Goal: Task Accomplishment & Management: Use online tool/utility

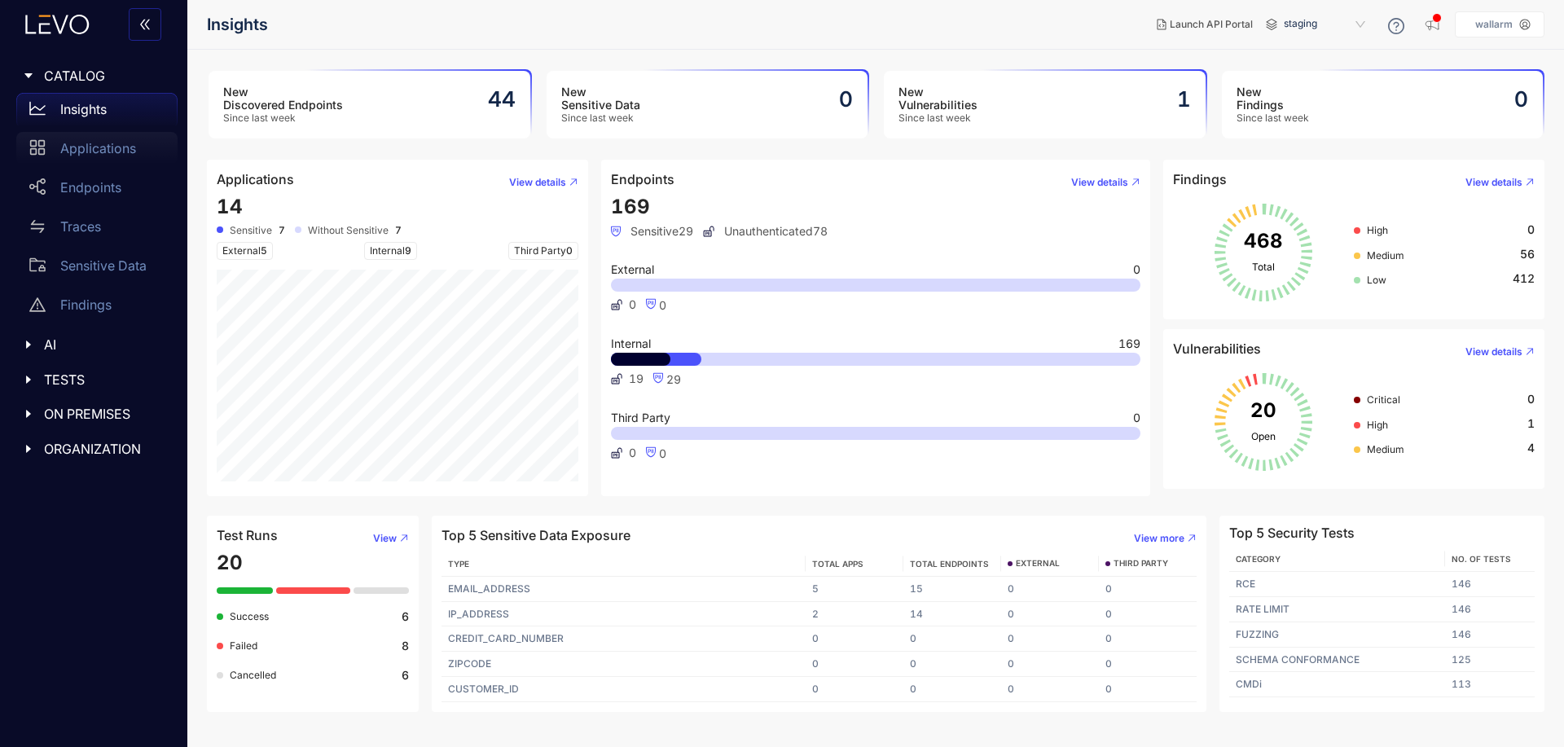
click at [103, 145] on p "Applications" at bounding box center [98, 148] width 76 height 15
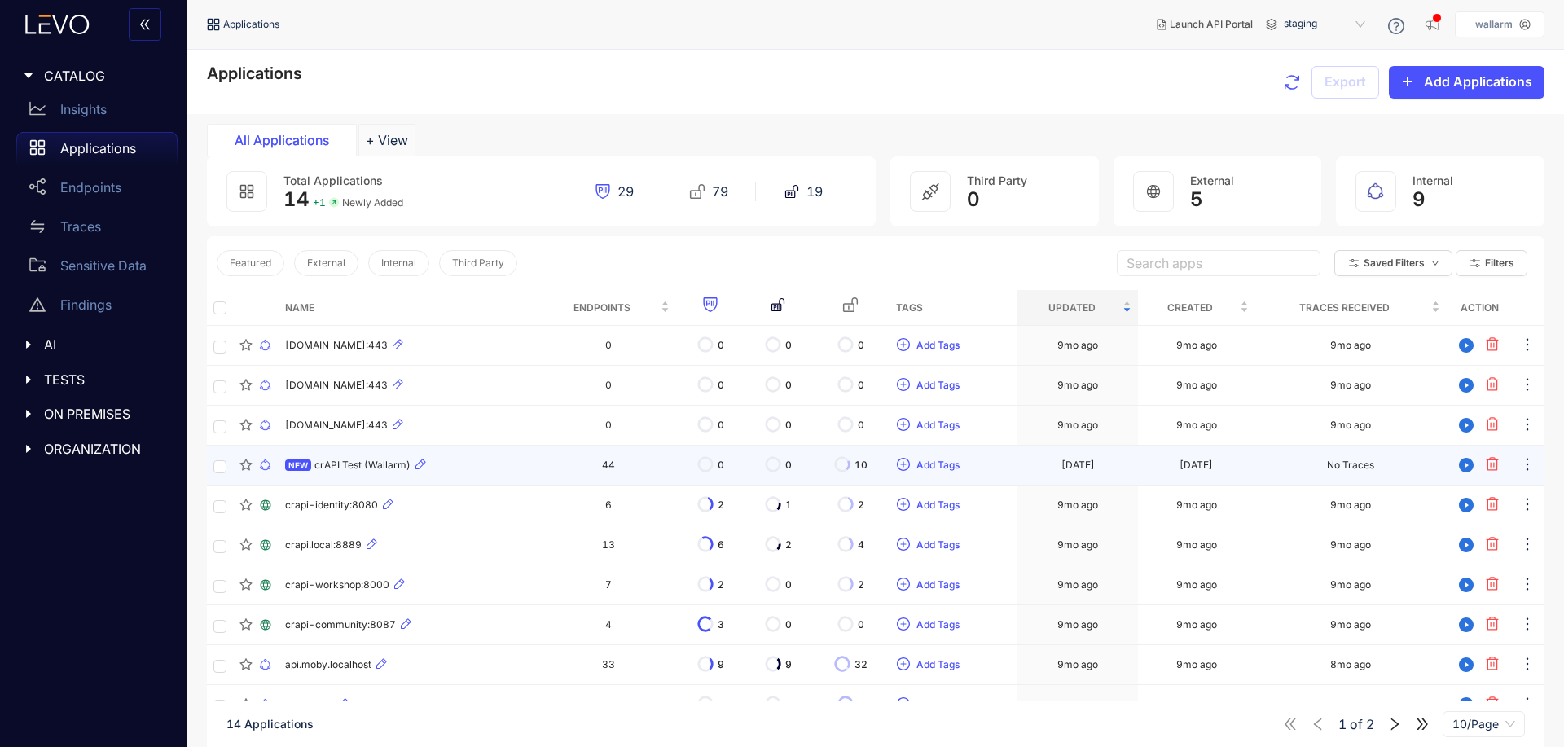
click at [379, 463] on span "crAPI Test (Wallarm)" at bounding box center [362, 464] width 96 height 11
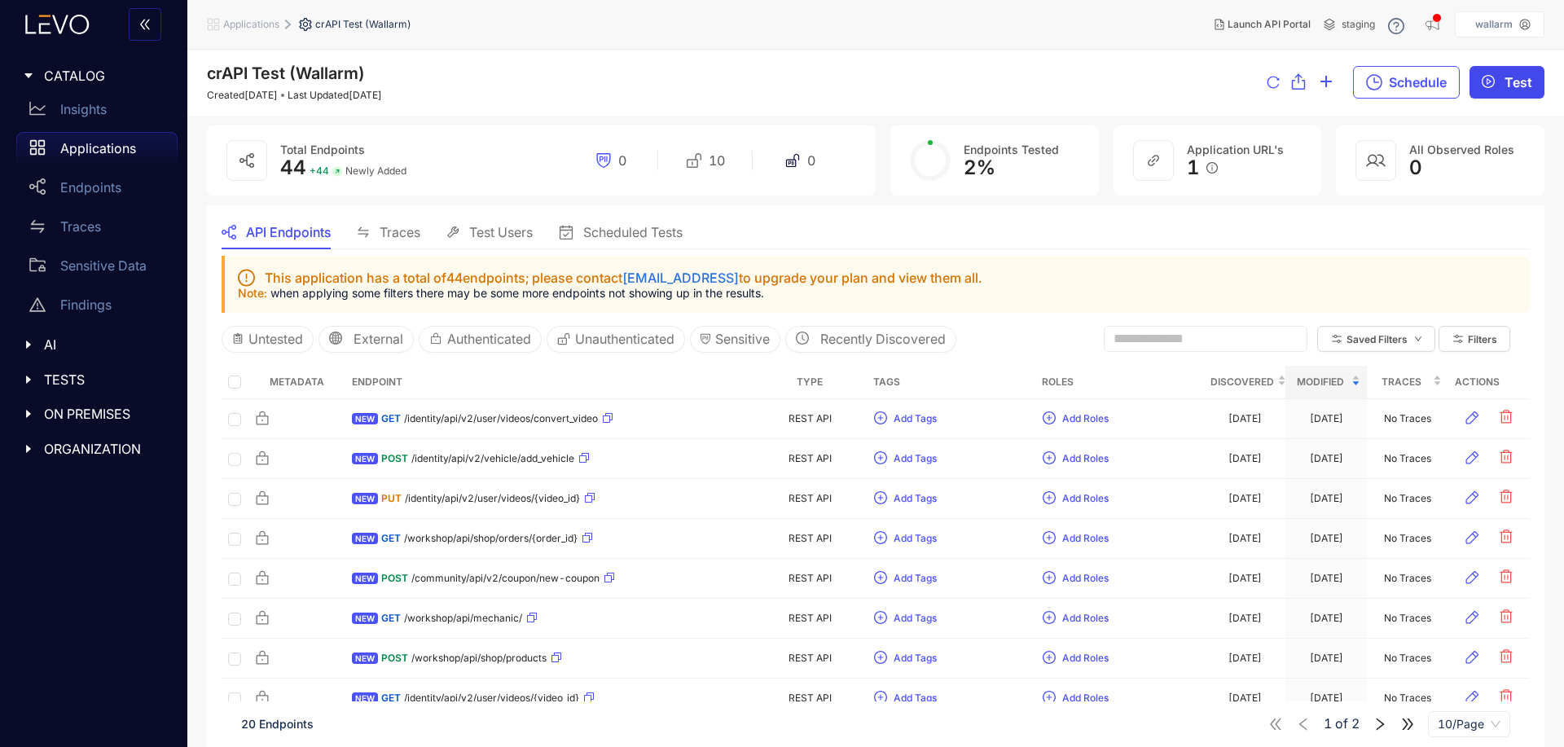
click at [1524, 77] on span "Test" at bounding box center [1519, 82] width 28 height 15
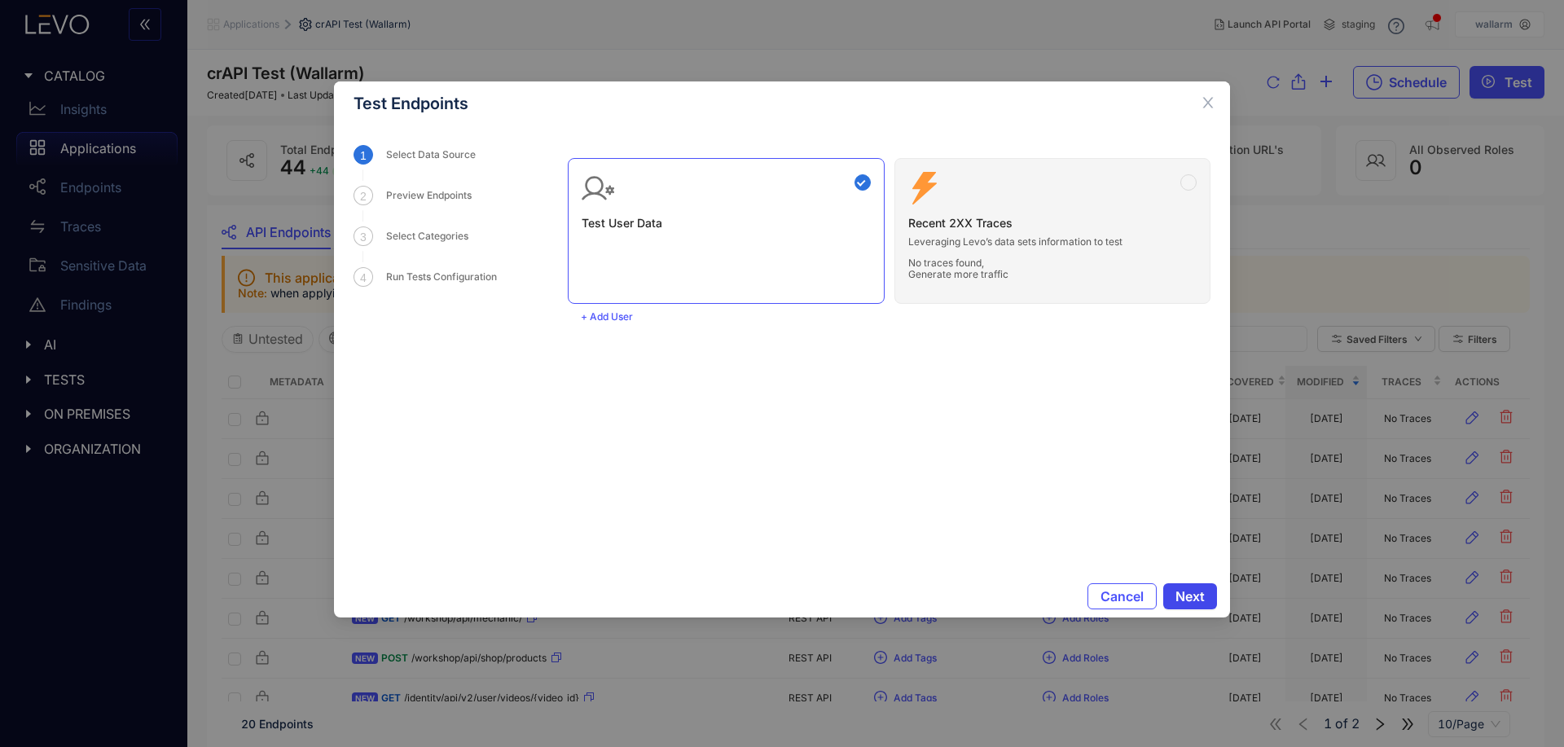
click at [1198, 592] on span "Next" at bounding box center [1190, 596] width 29 height 15
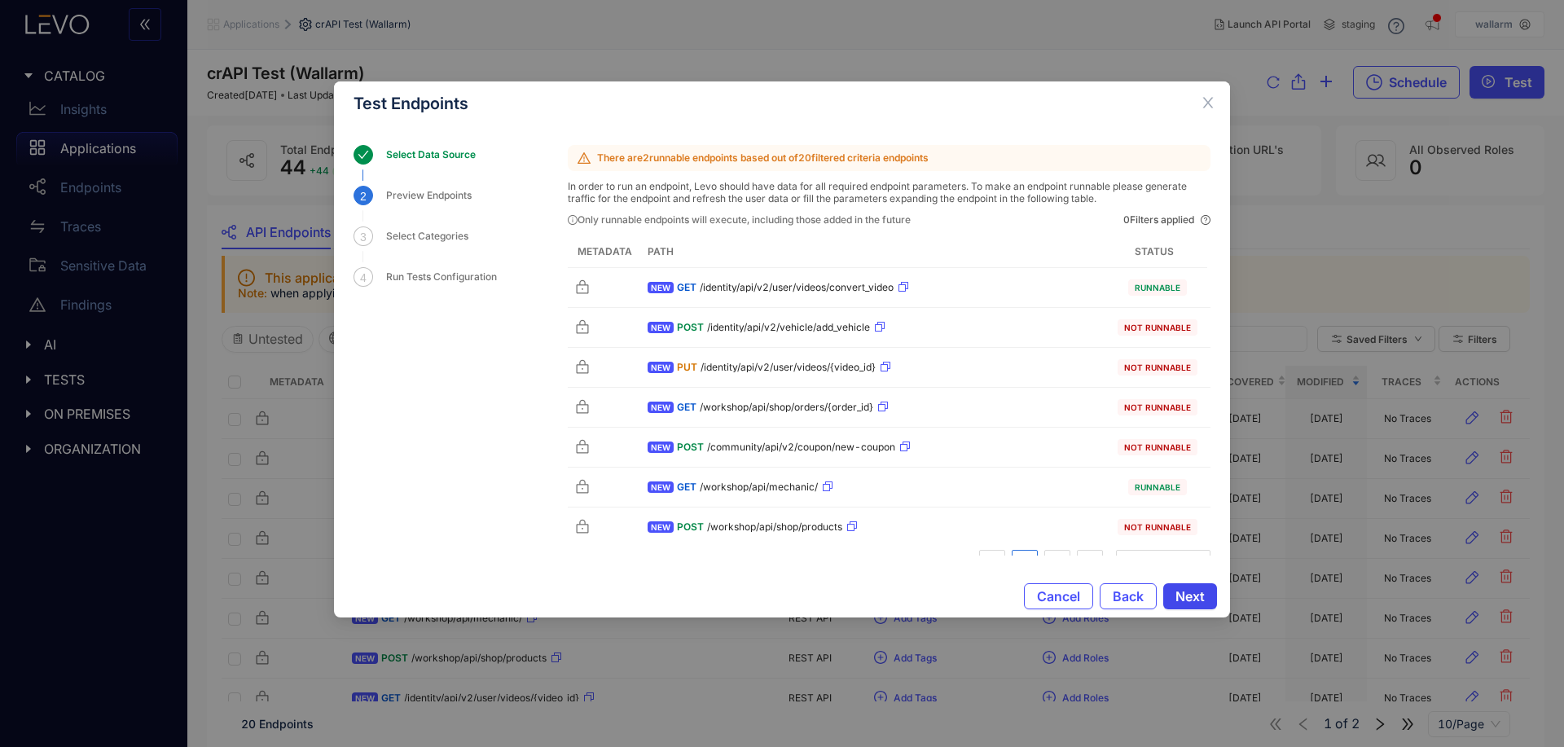
click at [1194, 600] on span "Next" at bounding box center [1190, 596] width 29 height 15
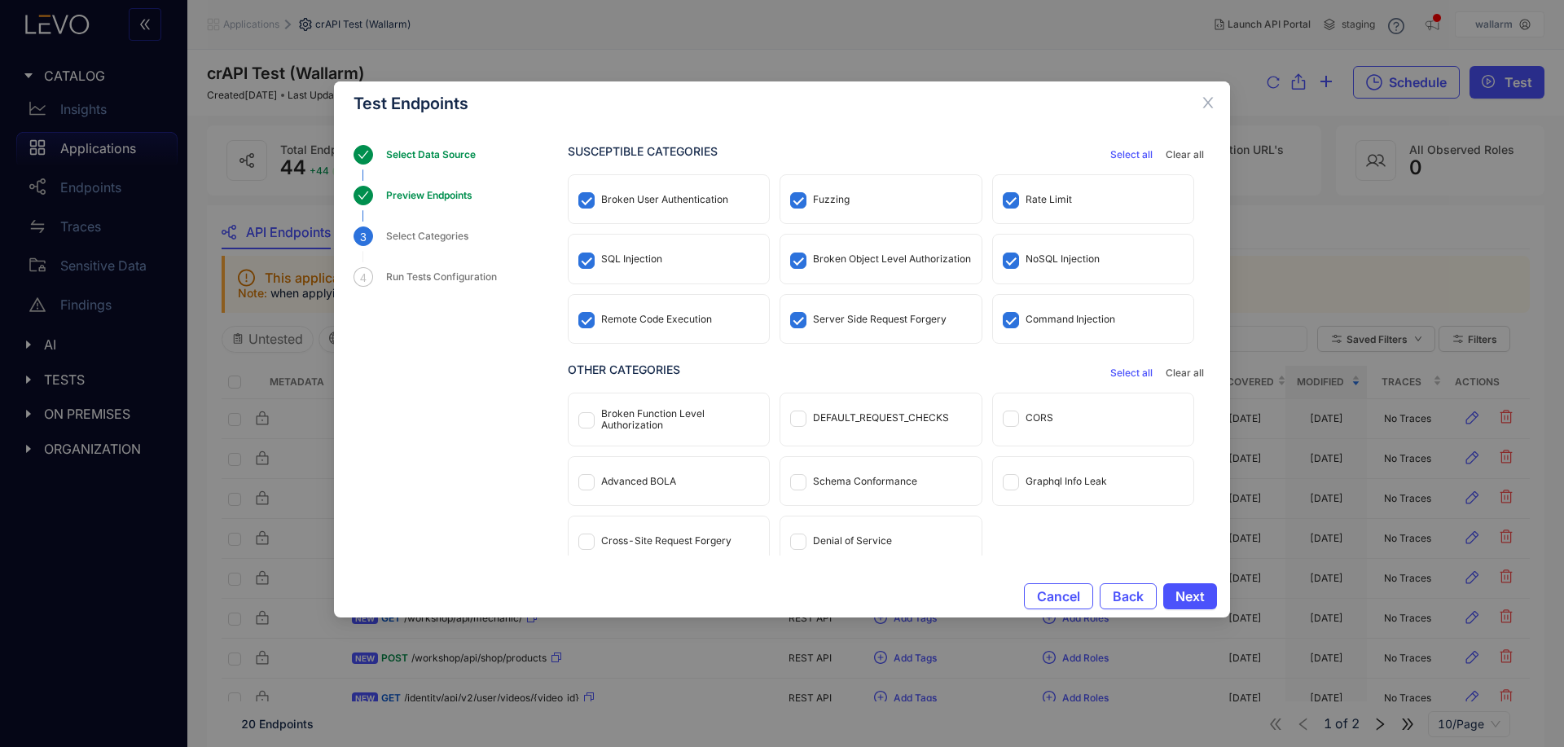
click at [1121, 145] on button "Select all" at bounding box center [1131, 155] width 55 height 20
click at [1121, 149] on span "Select all" at bounding box center [1131, 154] width 42 height 11
click at [1132, 371] on span "Select all" at bounding box center [1131, 372] width 42 height 11
click at [1211, 595] on button "Next" at bounding box center [1190, 596] width 54 height 26
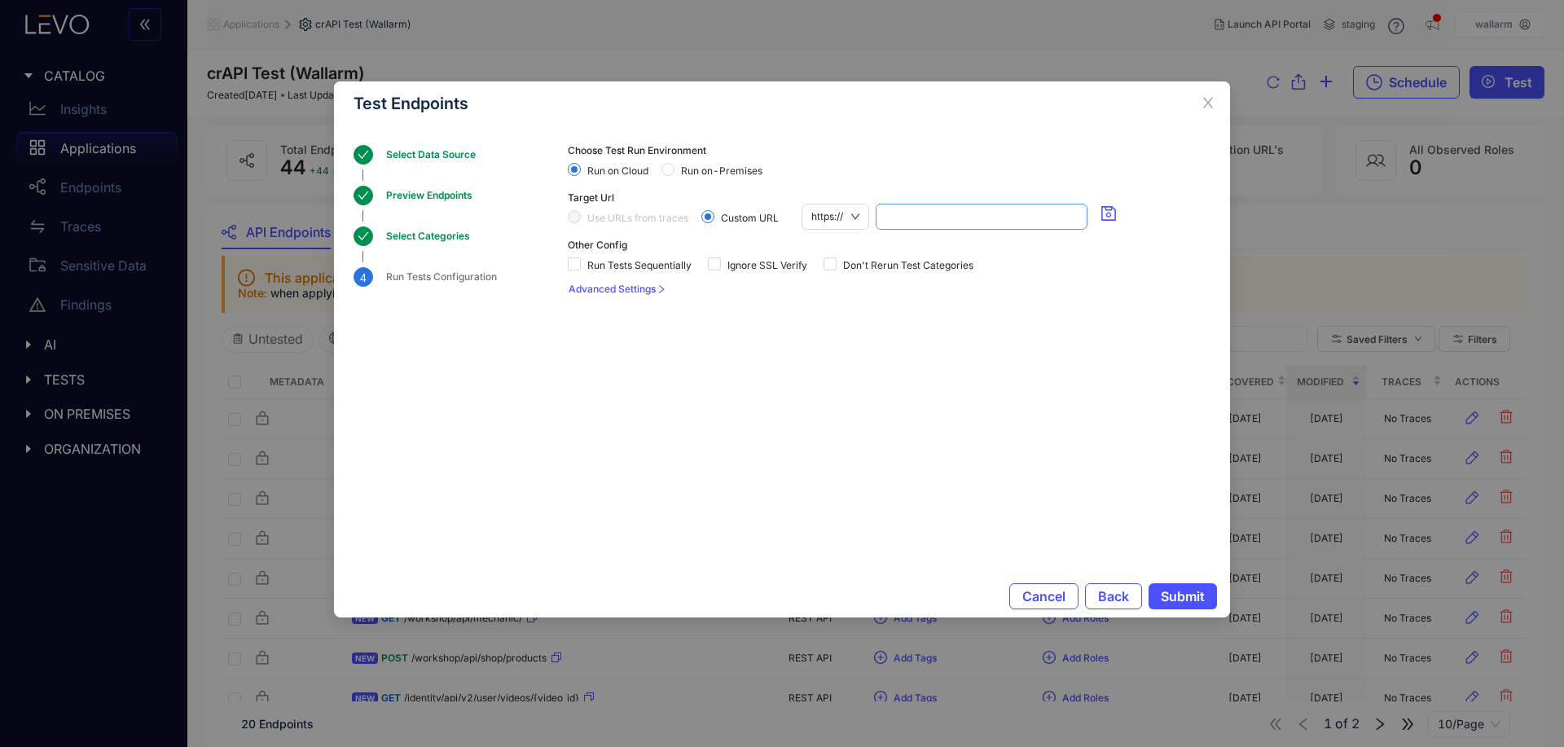
click at [936, 218] on input "search" at bounding box center [982, 216] width 192 height 24
click at [1008, 253] on div "[DOMAIN_NAME]:8888" at bounding box center [981, 249] width 191 height 18
type input "**********"
click at [1132, 436] on section "**********" at bounding box center [889, 332] width 643 height 374
click at [618, 267] on span "Run Tests Sequentially" at bounding box center [639, 265] width 117 height 11
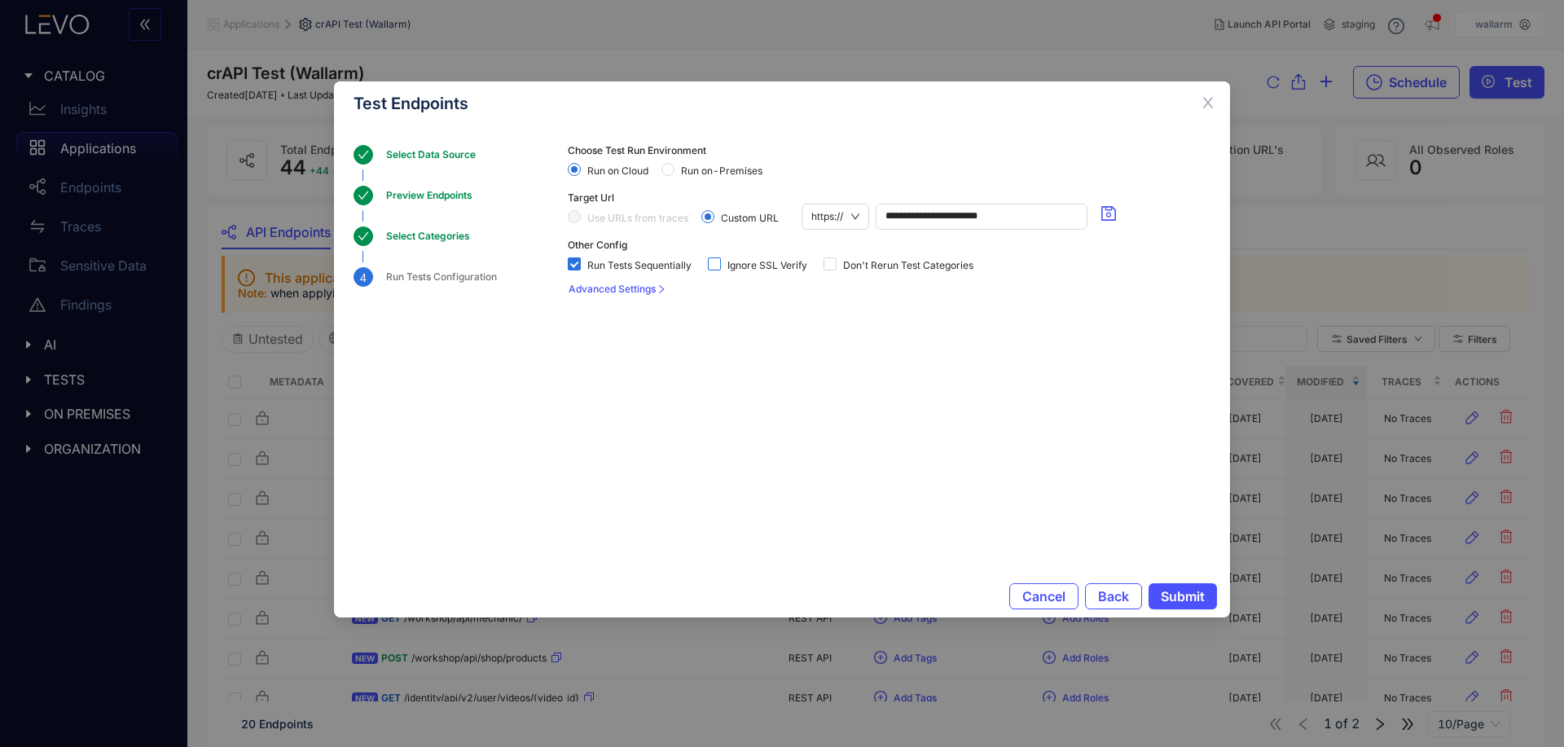
click at [768, 269] on span "Ignore SSL Verify" at bounding box center [767, 265] width 93 height 11
click at [1178, 600] on span "Submit" at bounding box center [1183, 596] width 44 height 15
click at [859, 226] on span "https://" at bounding box center [835, 216] width 48 height 24
click at [852, 268] on div "http://" at bounding box center [836, 272] width 50 height 18
click at [1186, 587] on button "Submit" at bounding box center [1183, 596] width 68 height 26
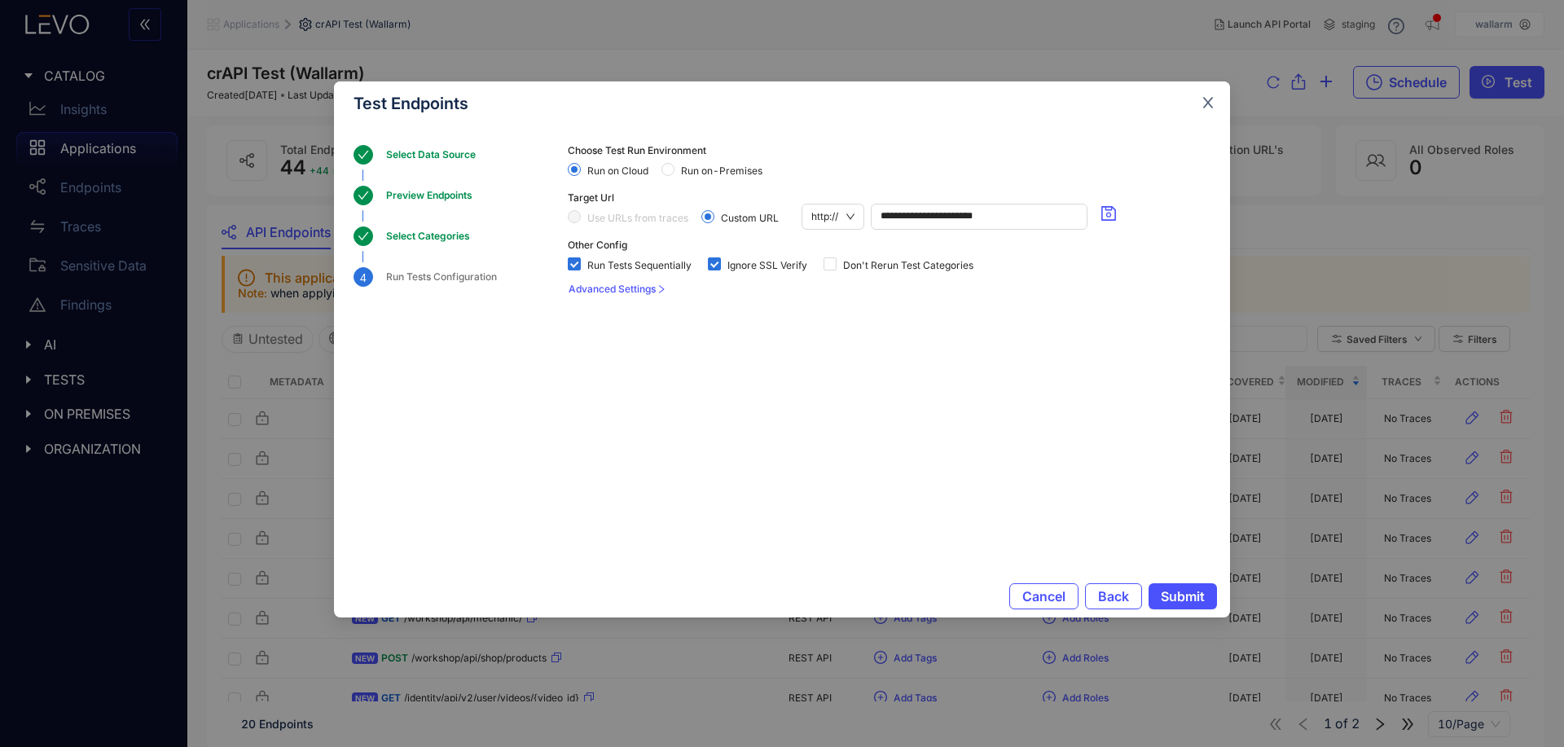
click at [1210, 103] on icon "close" at bounding box center [1208, 102] width 15 height 15
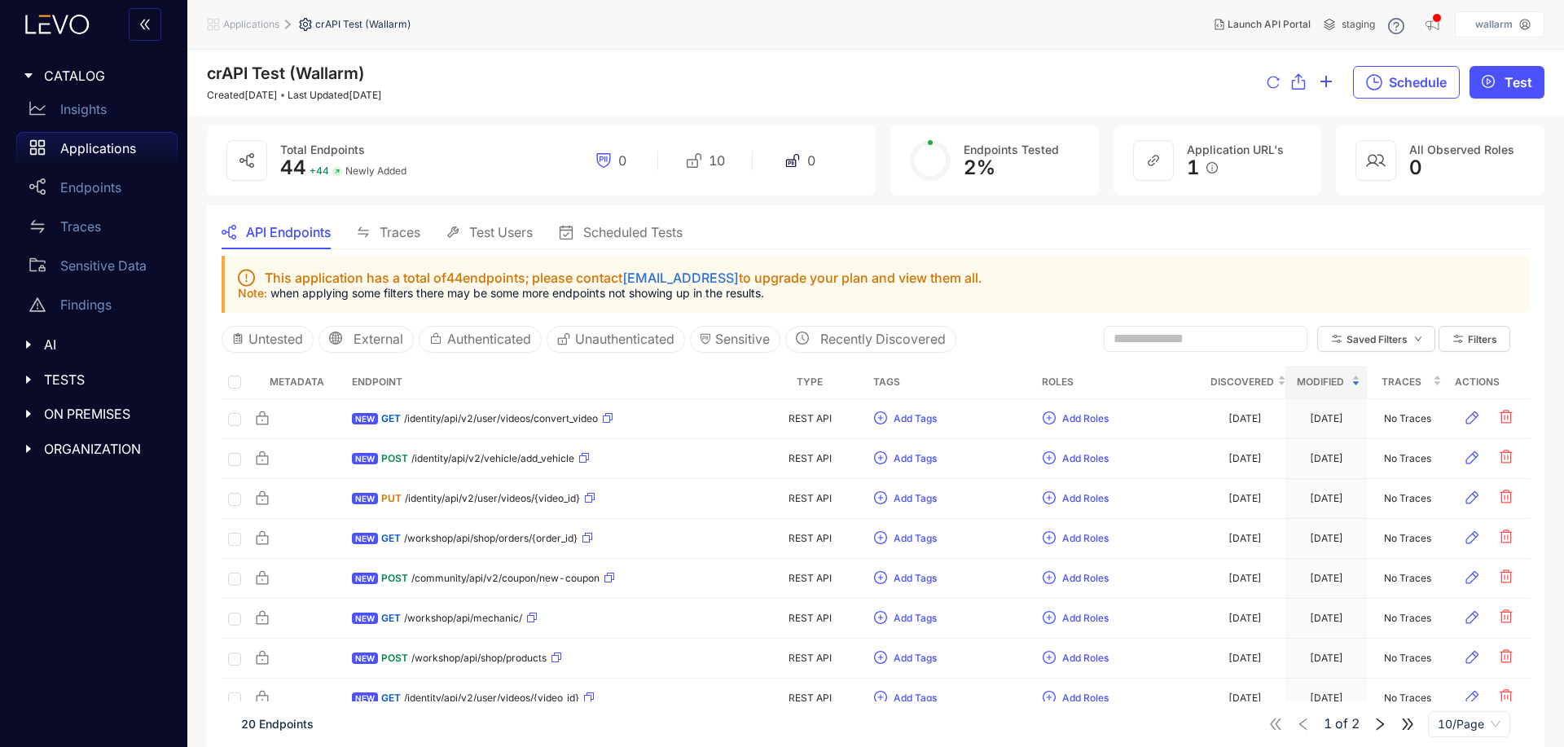
click at [27, 379] on icon "caret-right" at bounding box center [28, 380] width 5 height 8
click at [81, 414] on p "Test Runs" at bounding box center [89, 413] width 58 height 15
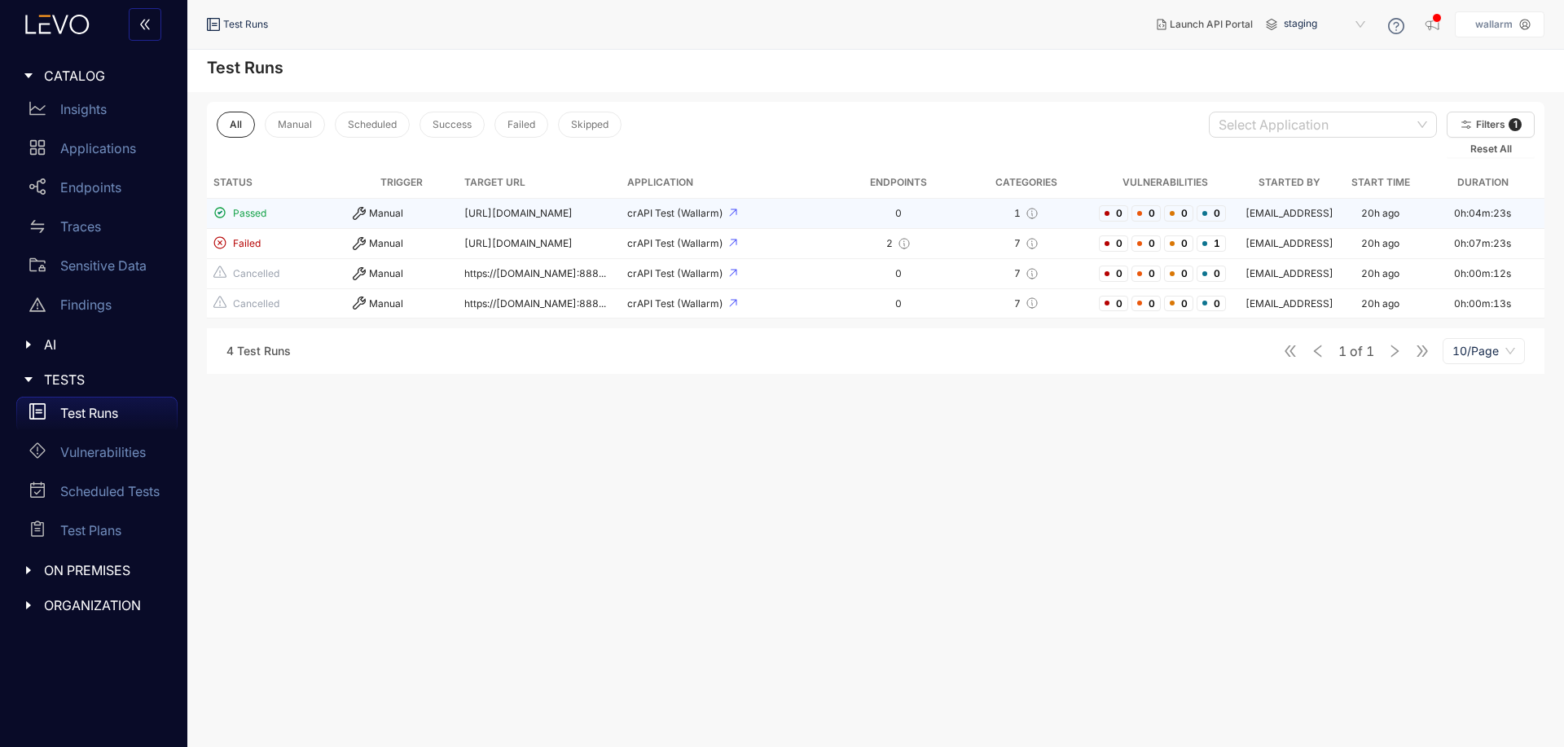
click at [321, 213] on span "Passed" at bounding box center [276, 213] width 126 height 15
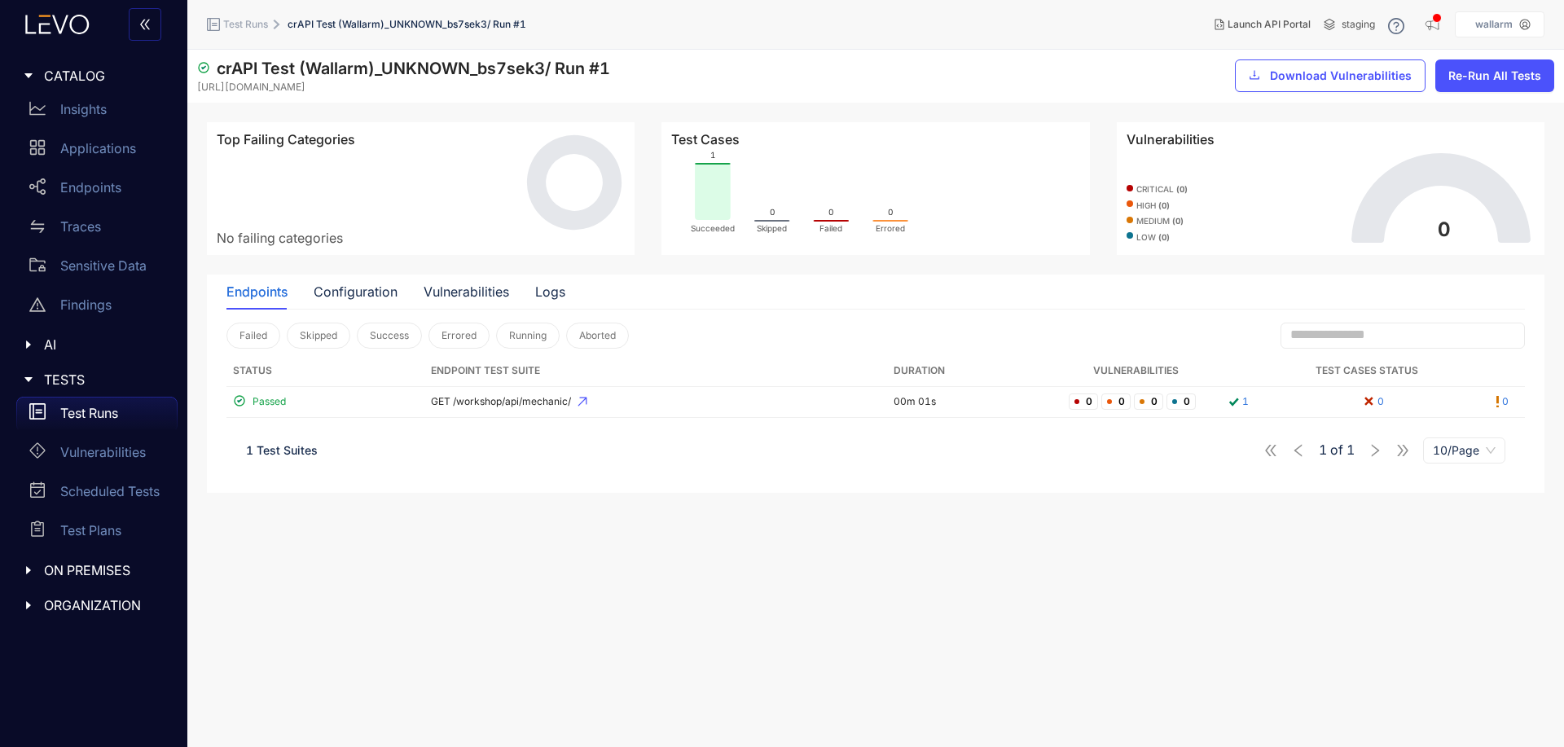
click at [1115, 624] on section "crAPI Test (Wallarm)_UNKNOWN_bs7sek3 / Run # 1 [URL][DOMAIN_NAME] Download Vuln…" at bounding box center [875, 398] width 1377 height 697
click at [652, 586] on section "crAPI Test (Wallarm)_UNKNOWN_bs7sek3 / Run # 1 [URL][DOMAIN_NAME] Download Vuln…" at bounding box center [875, 398] width 1377 height 697
click at [90, 135] on div "Applications" at bounding box center [96, 148] width 161 height 33
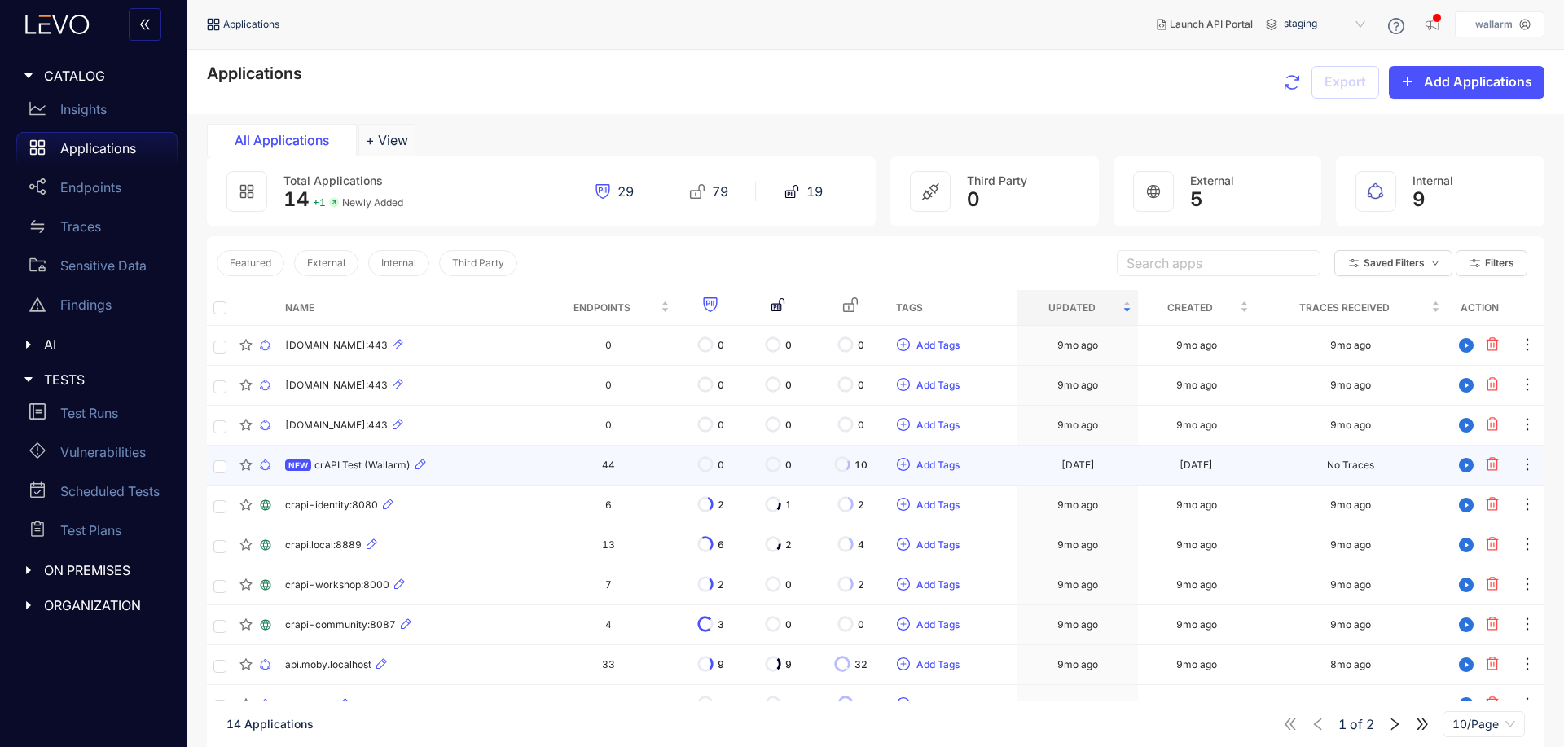
click at [473, 460] on div "NEW crAPI Test (Wallarm)" at bounding box center [409, 465] width 248 height 20
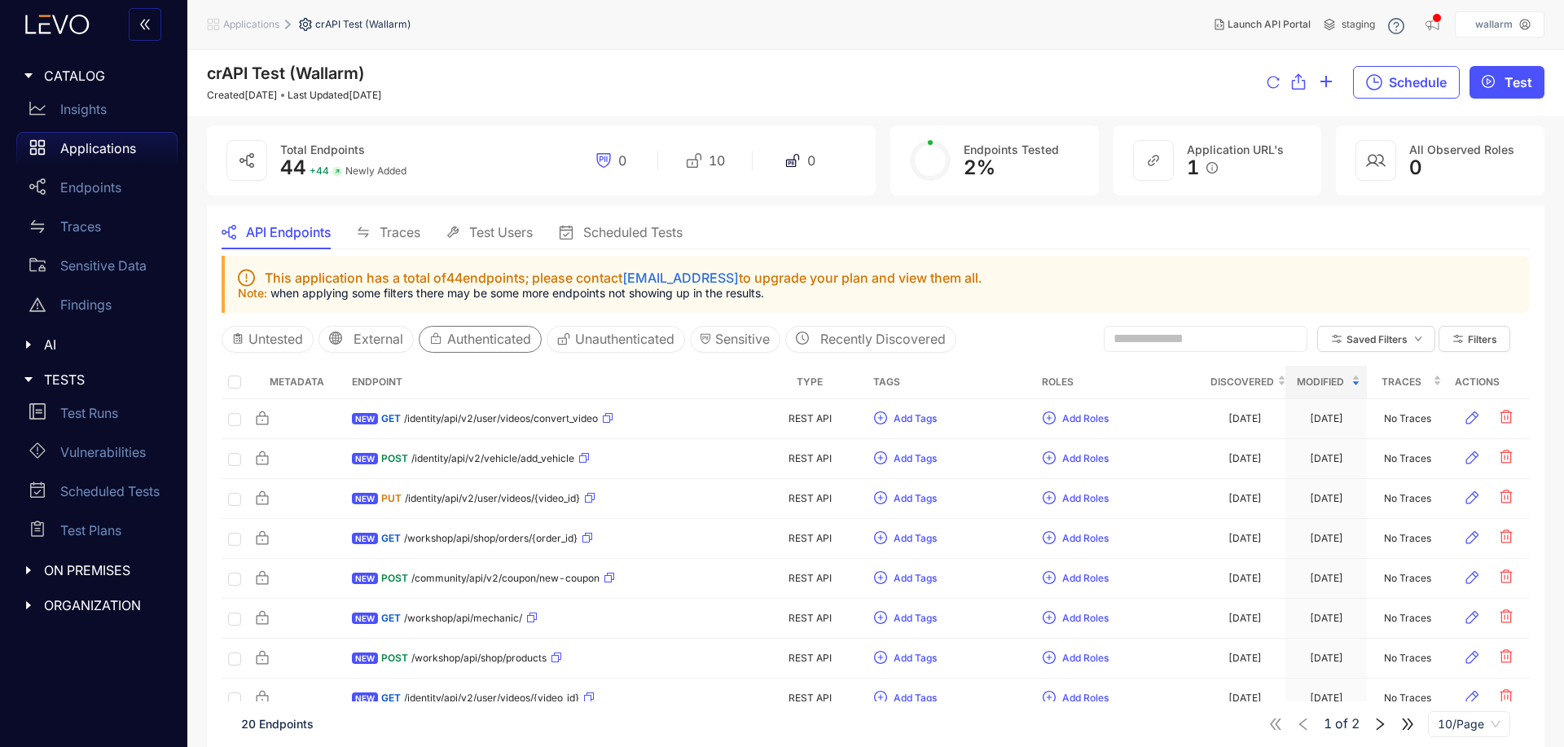
click at [467, 342] on span "Authenticated" at bounding box center [489, 339] width 84 height 15
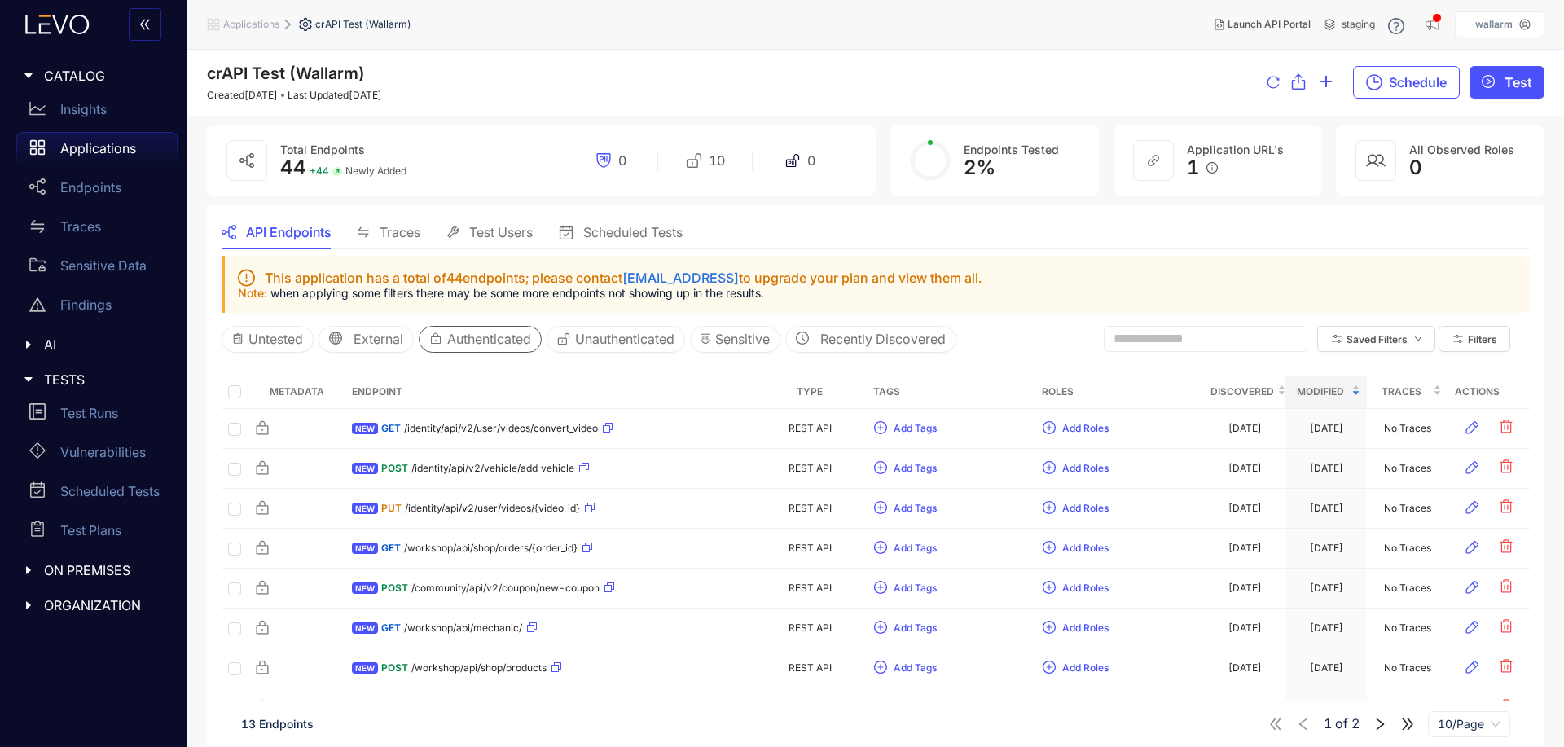
click at [467, 342] on span "Authenticated" at bounding box center [489, 339] width 84 height 15
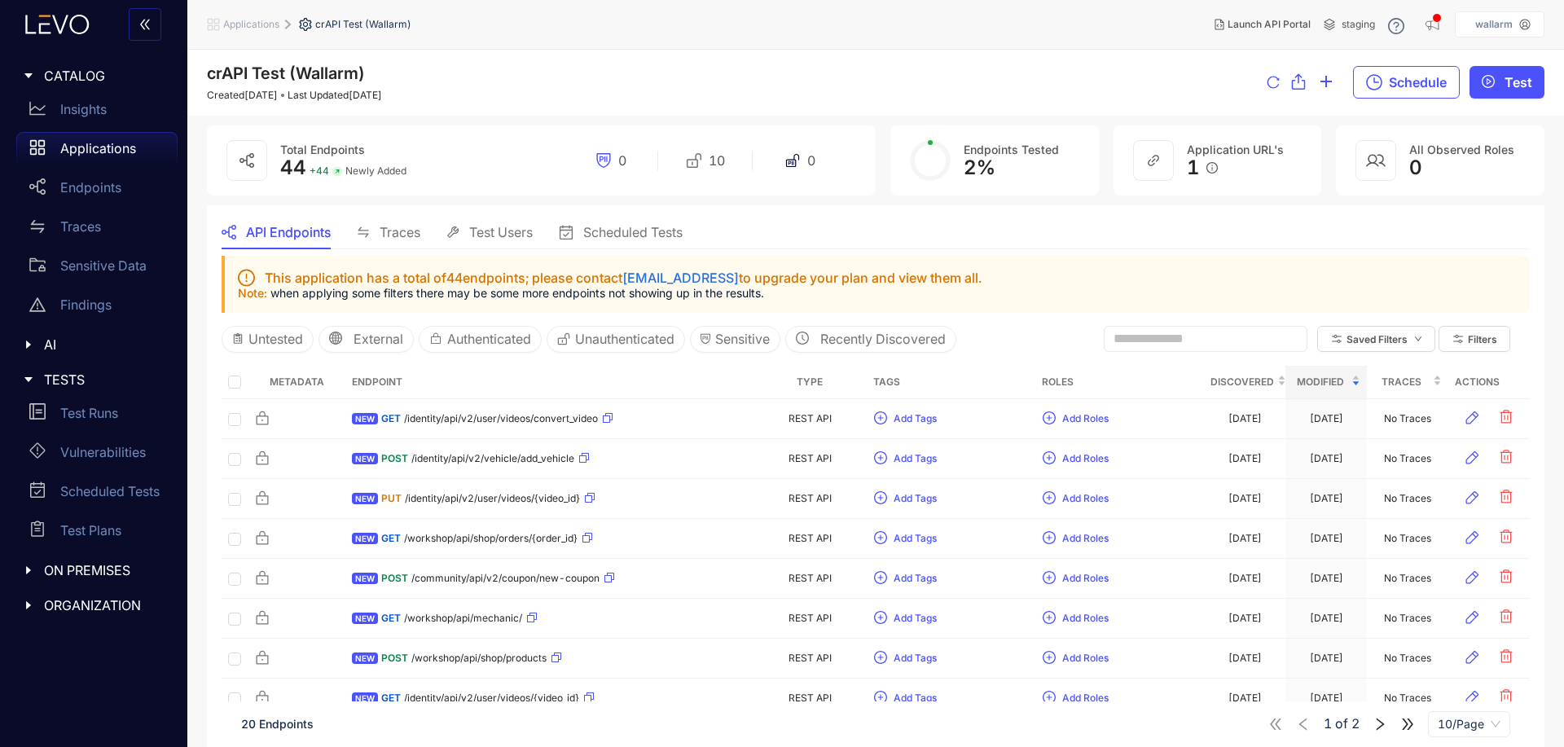
click at [510, 231] on span "Test Users" at bounding box center [501, 232] width 64 height 15
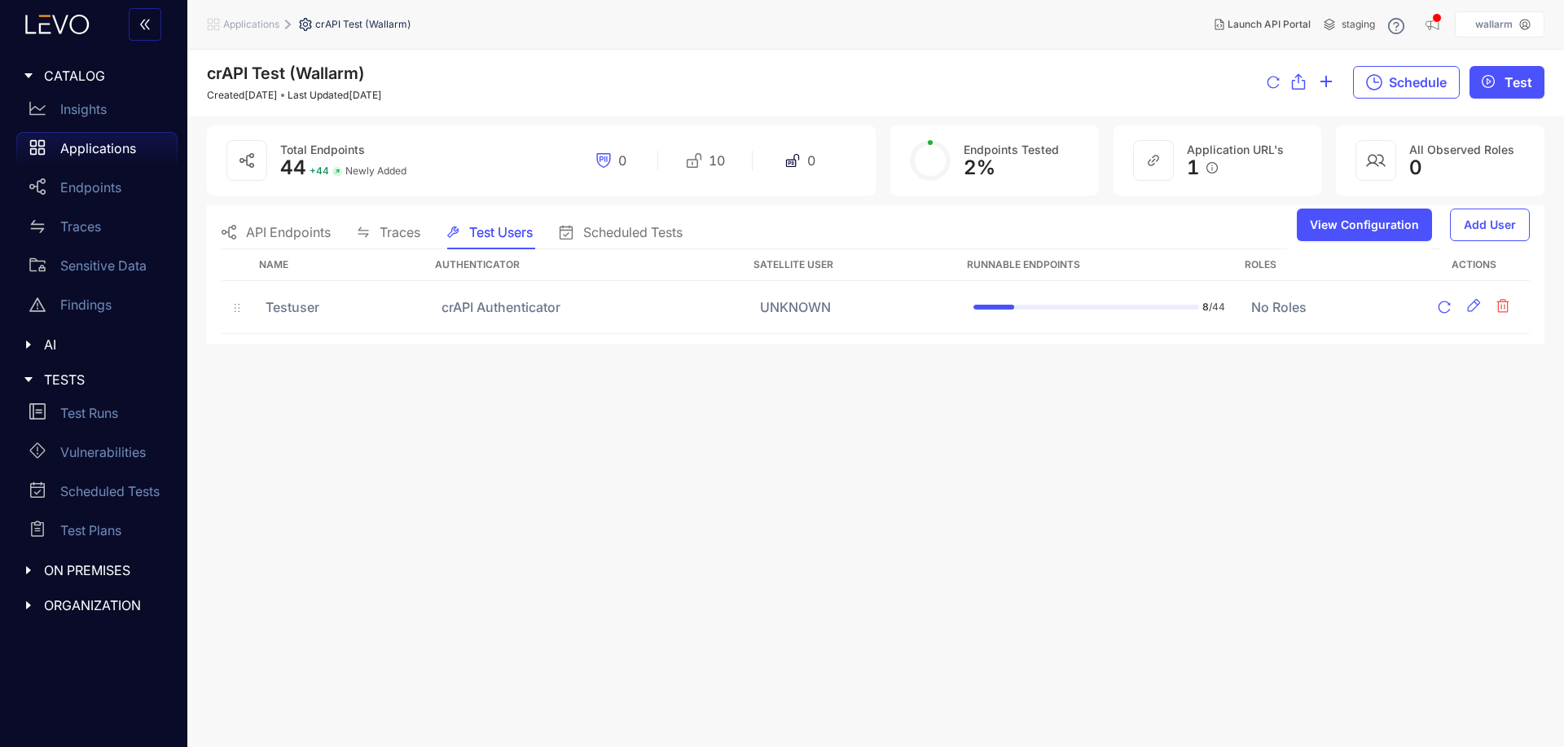
drag, startPoint x: 960, startPoint y: 447, endPoint x: 1000, endPoint y: 453, distance: 40.3
click at [992, 452] on main "crAPI Test (Wallarm) Created [DATE] Last Updated [DATE] Schedule Test Total End…" at bounding box center [875, 398] width 1377 height 697
click at [1502, 222] on span "Add User" at bounding box center [1490, 224] width 52 height 13
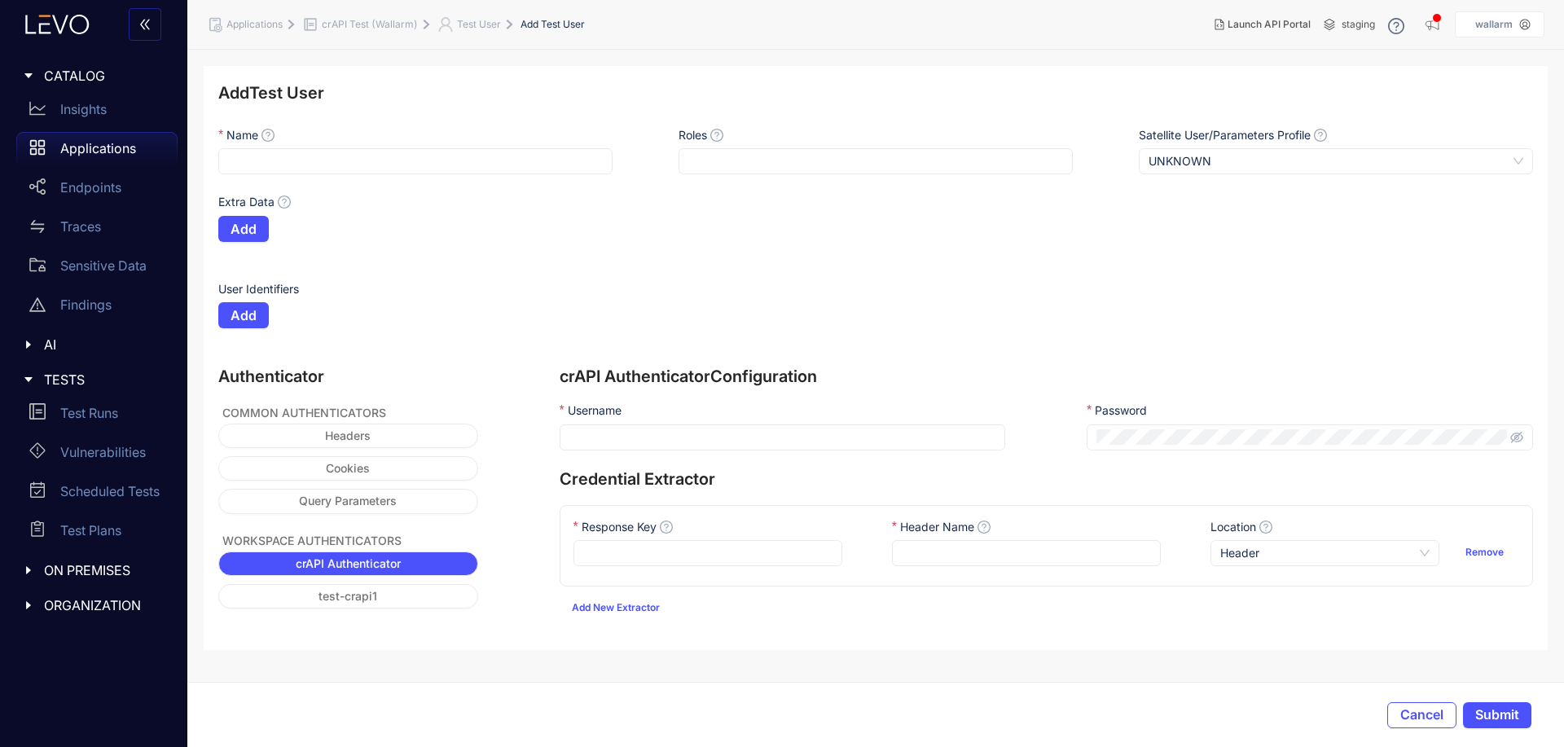
drag, startPoint x: 755, startPoint y: 599, endPoint x: 745, endPoint y: 599, distance: 10.6
click at [753, 599] on div "Add New Extractor" at bounding box center [1047, 608] width 974 height 26
click at [611, 600] on button "Add New Extractor" at bounding box center [616, 608] width 112 height 26
click at [1494, 643] on span "Remove" at bounding box center [1485, 641] width 38 height 11
click at [407, 594] on button "test-crapi1" at bounding box center [348, 595] width 265 height 25
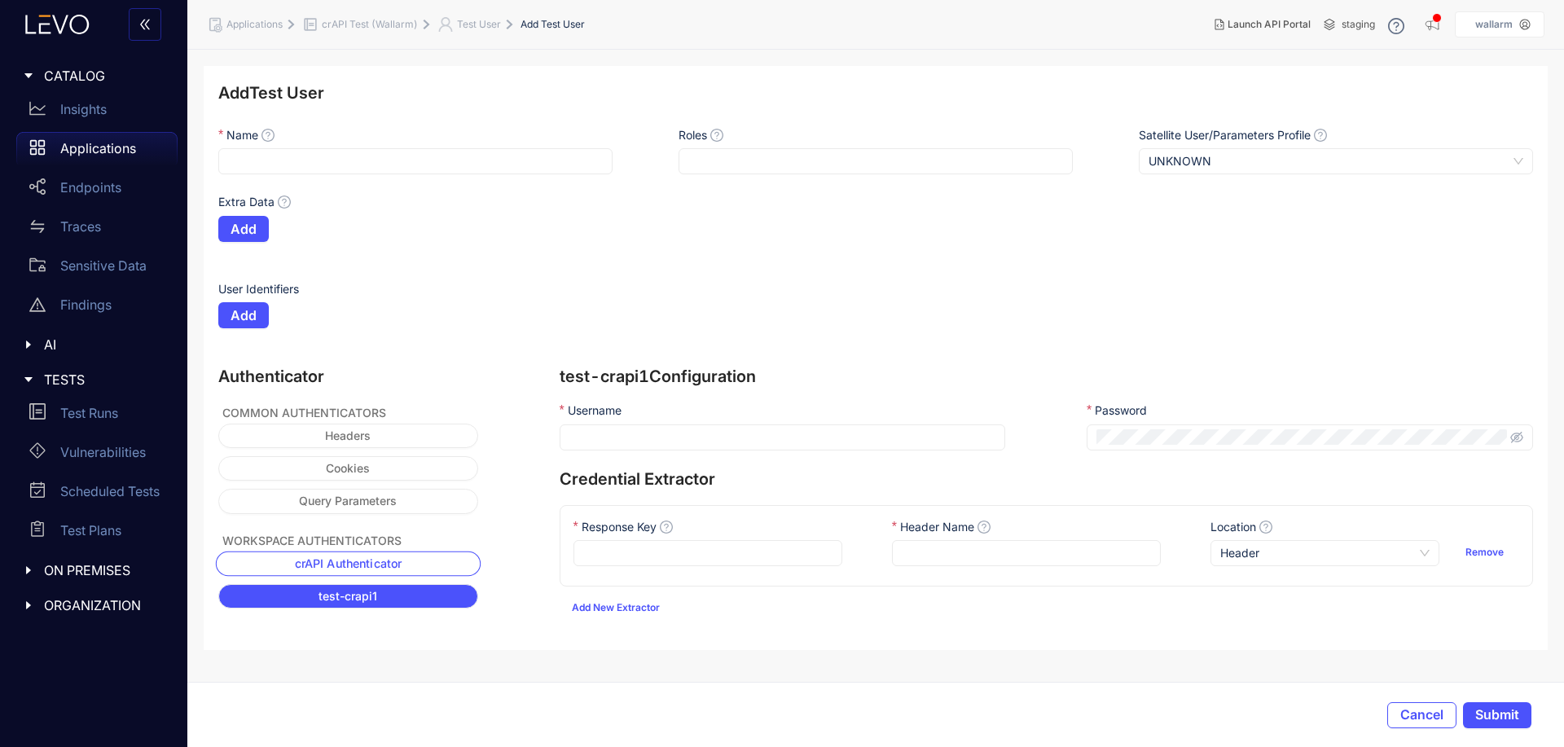
click at [391, 559] on span "crAPI Authenticator" at bounding box center [349, 562] width 108 height 13
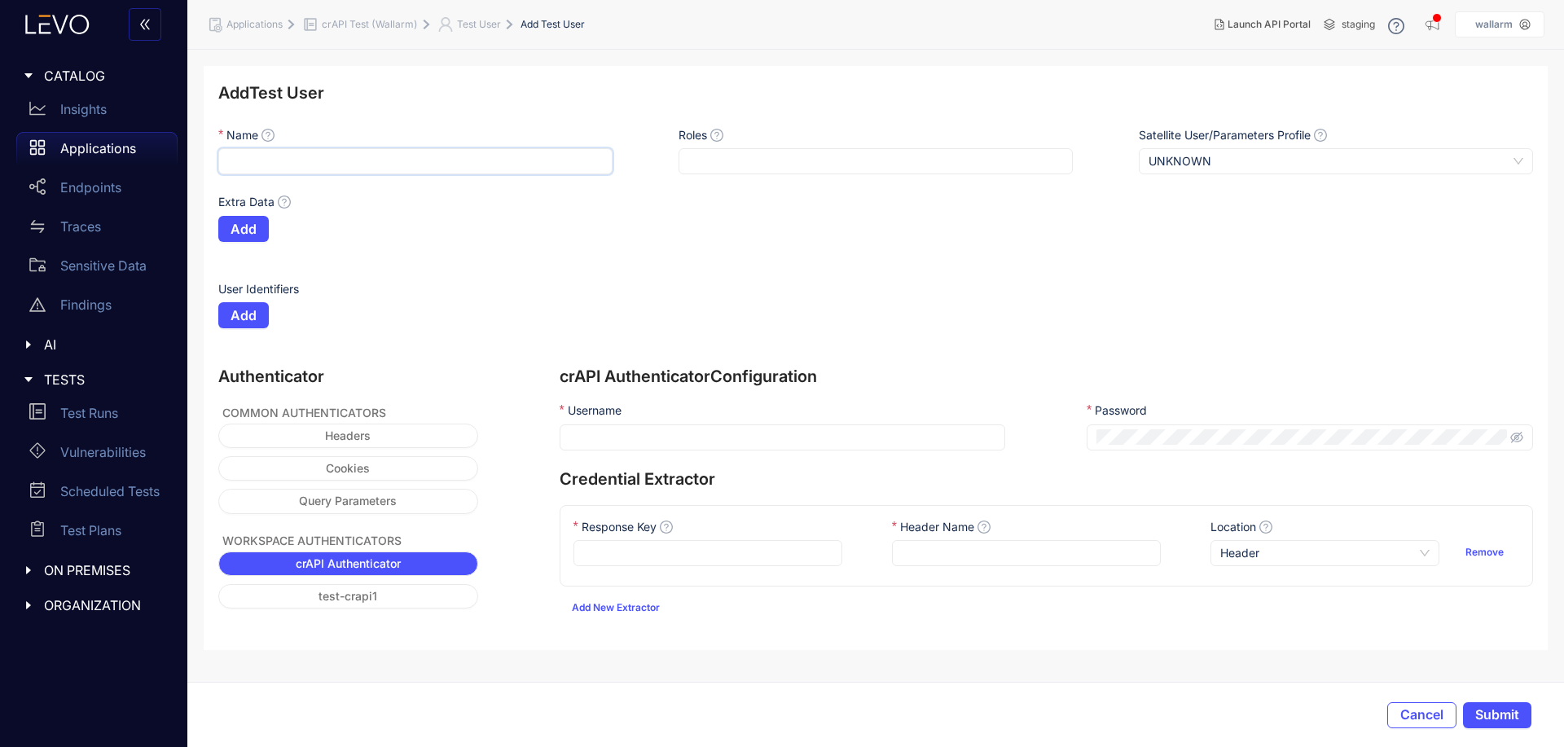
click at [319, 152] on input "Name" at bounding box center [415, 161] width 394 height 26
type input "**********"
click at [607, 244] on div "Add" at bounding box center [678, 239] width 921 height 46
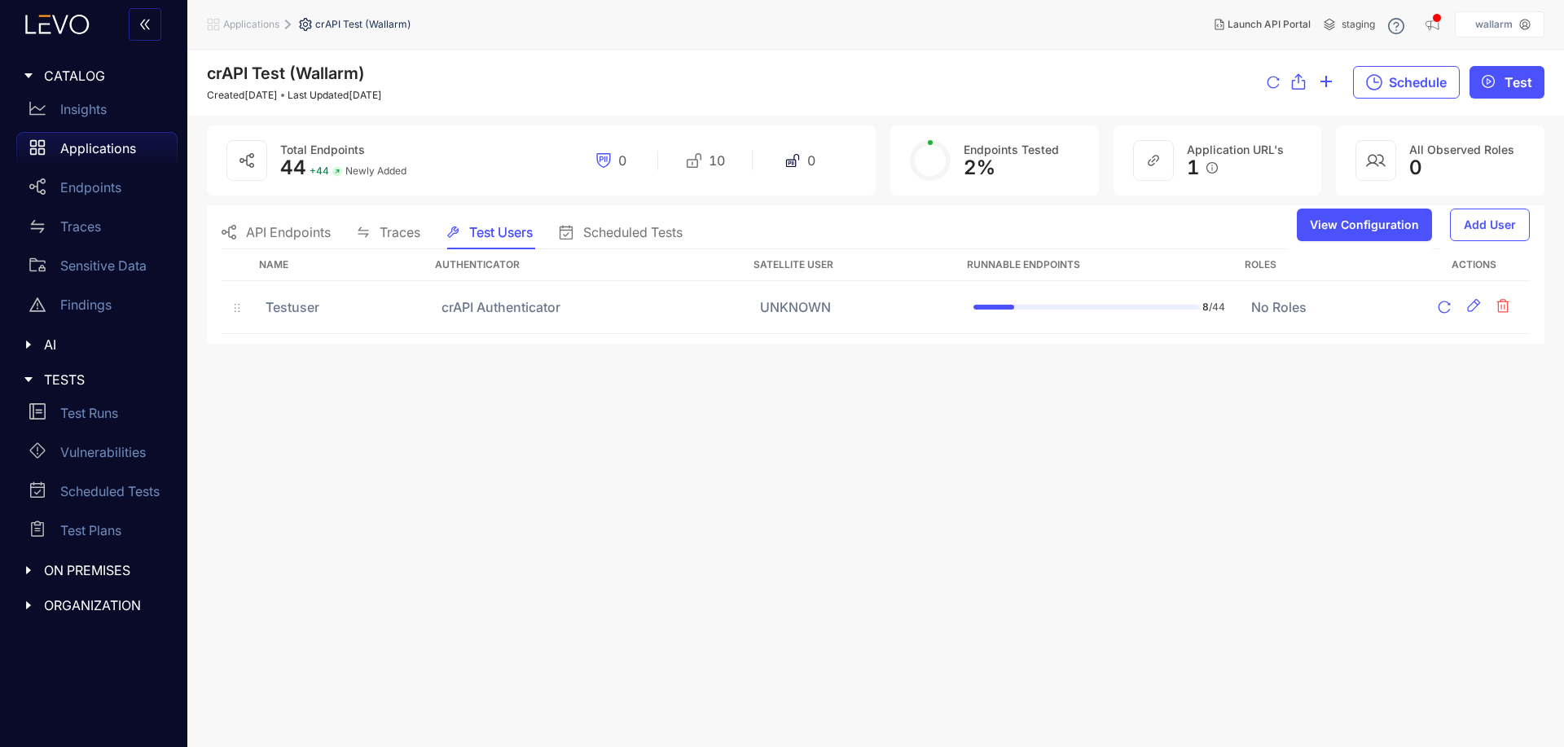
drag, startPoint x: 548, startPoint y: 218, endPoint x: 544, endPoint y: 208, distance: 11.3
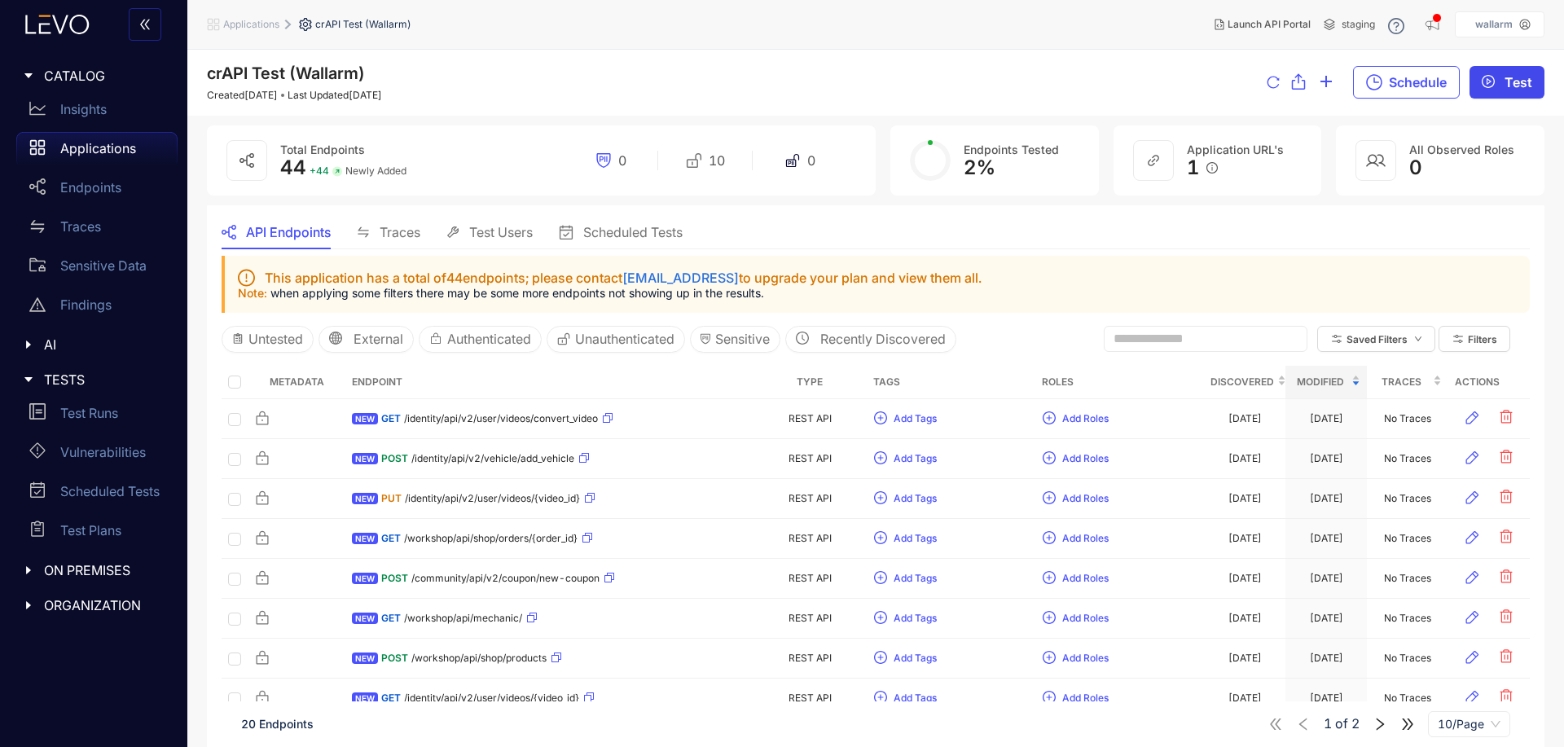
click at [1493, 94] on button "Test" at bounding box center [1507, 82] width 75 height 33
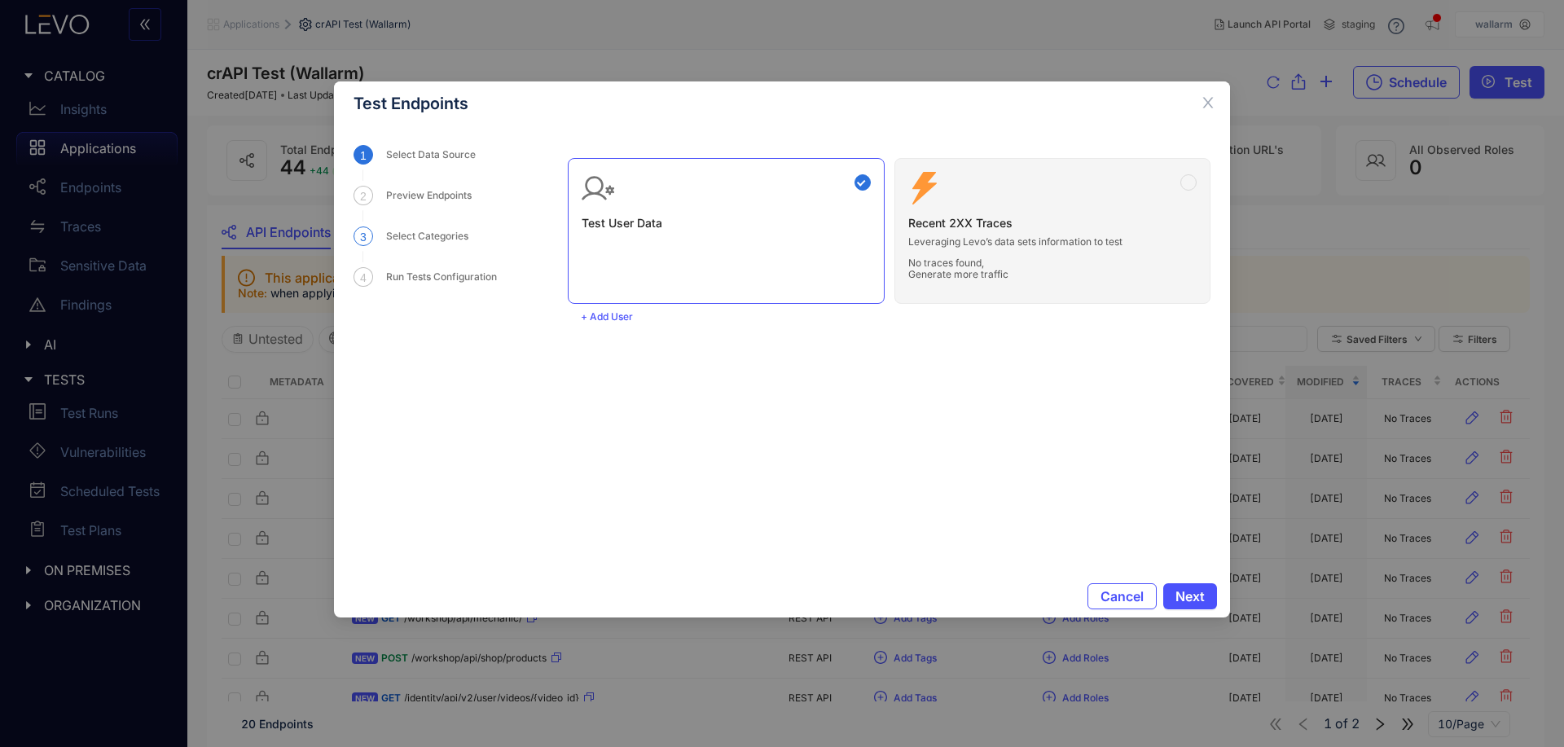
click at [412, 240] on div "Select Categories" at bounding box center [432, 236] width 92 height 20
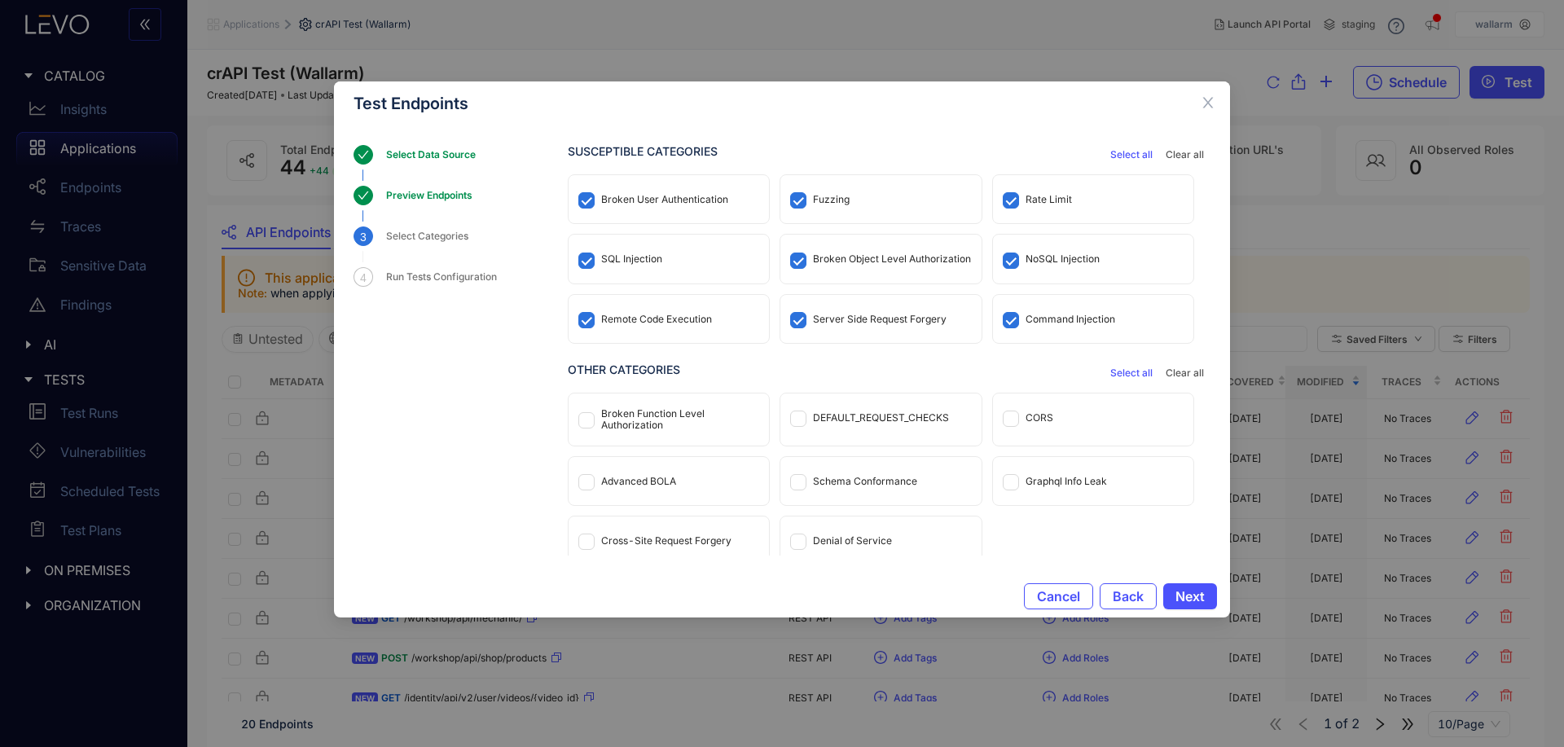
click at [412, 191] on div "Preview Endpoints" at bounding box center [434, 196] width 96 height 20
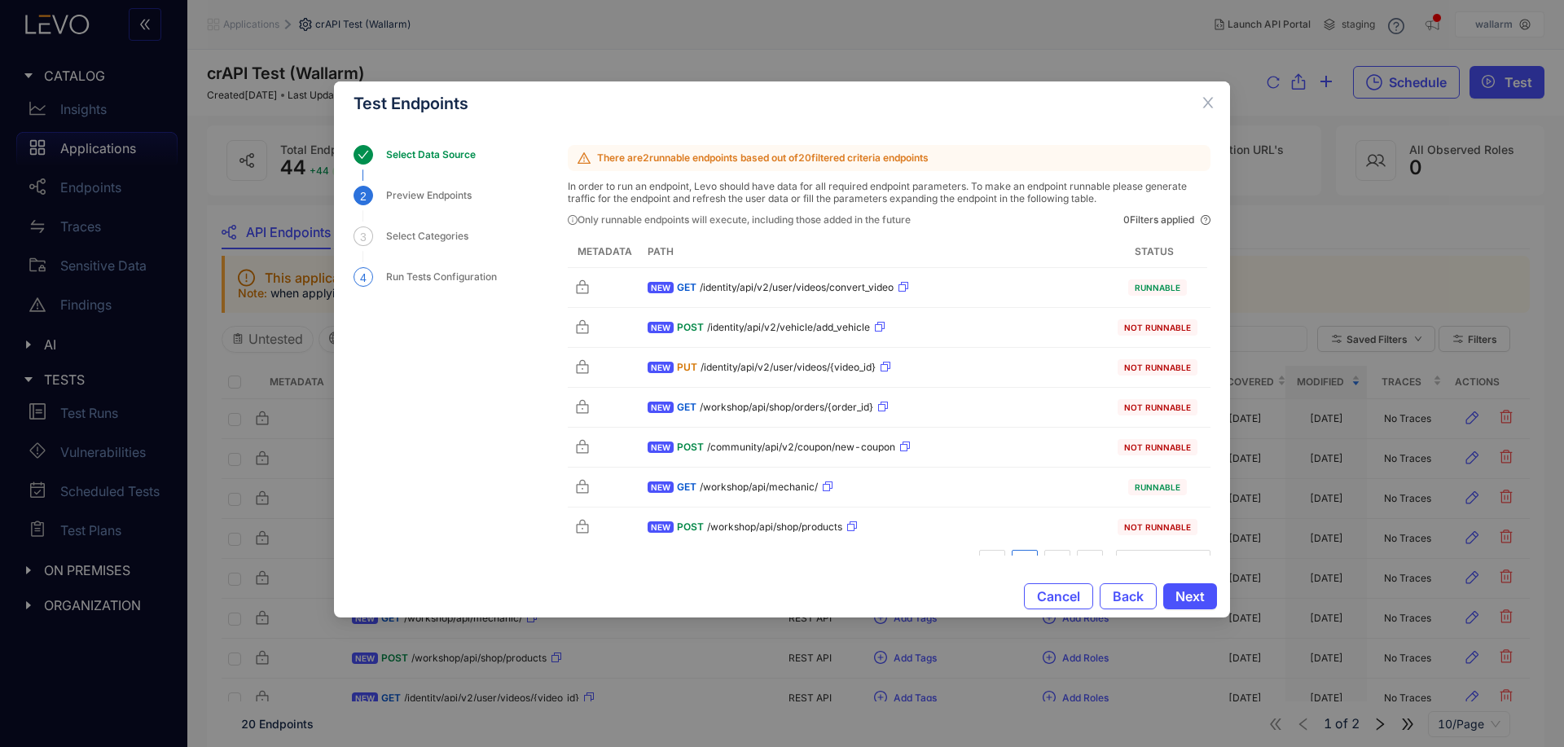
click at [432, 282] on div "Run Tests Configuration" at bounding box center [446, 277] width 121 height 20
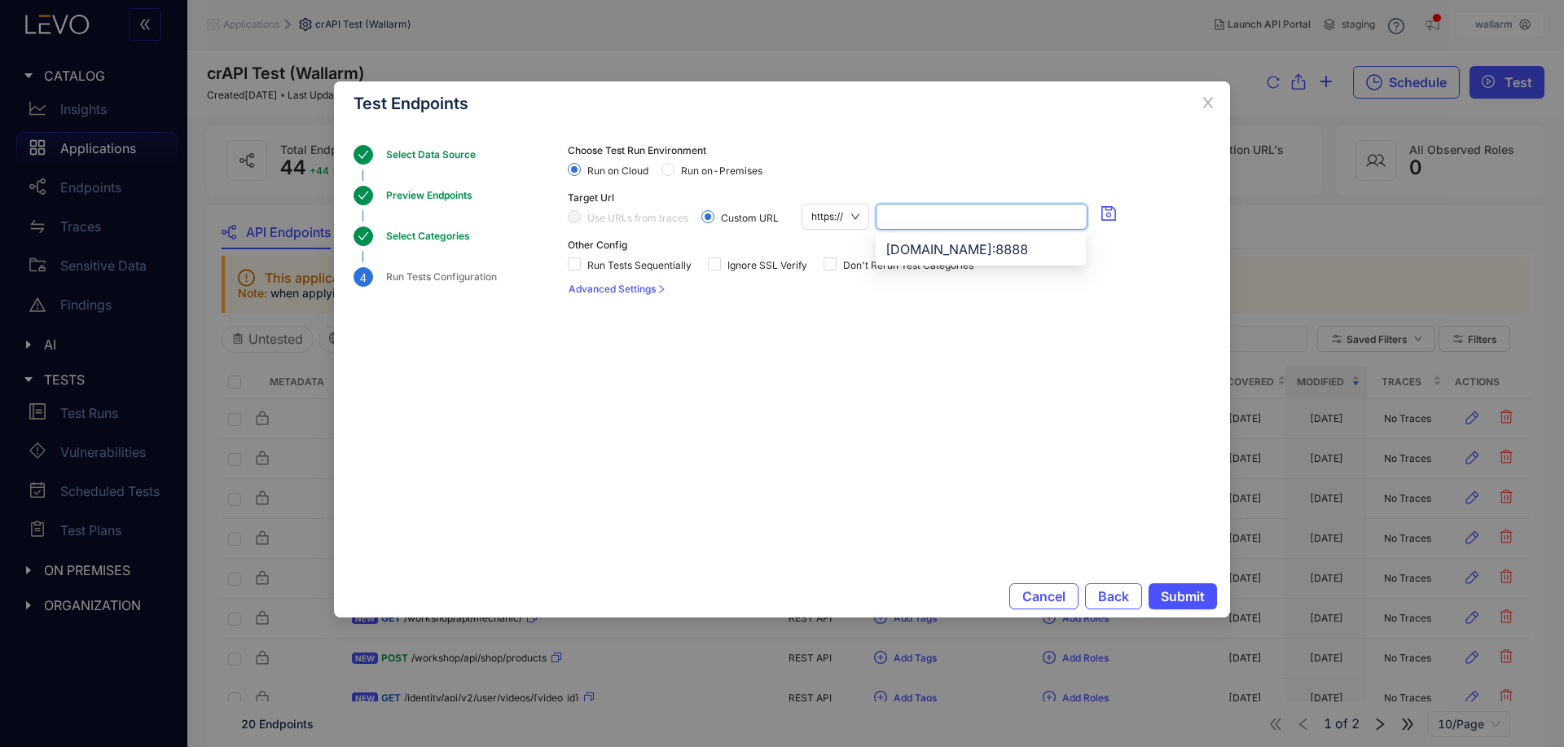
click at [949, 224] on input "search" at bounding box center [982, 216] width 192 height 24
click at [974, 250] on div "[DOMAIN_NAME]:8888" at bounding box center [981, 249] width 191 height 18
type input "**********"
click at [745, 451] on section "**********" at bounding box center [889, 332] width 643 height 374
click at [425, 242] on div "Select Categories" at bounding box center [433, 236] width 94 height 20
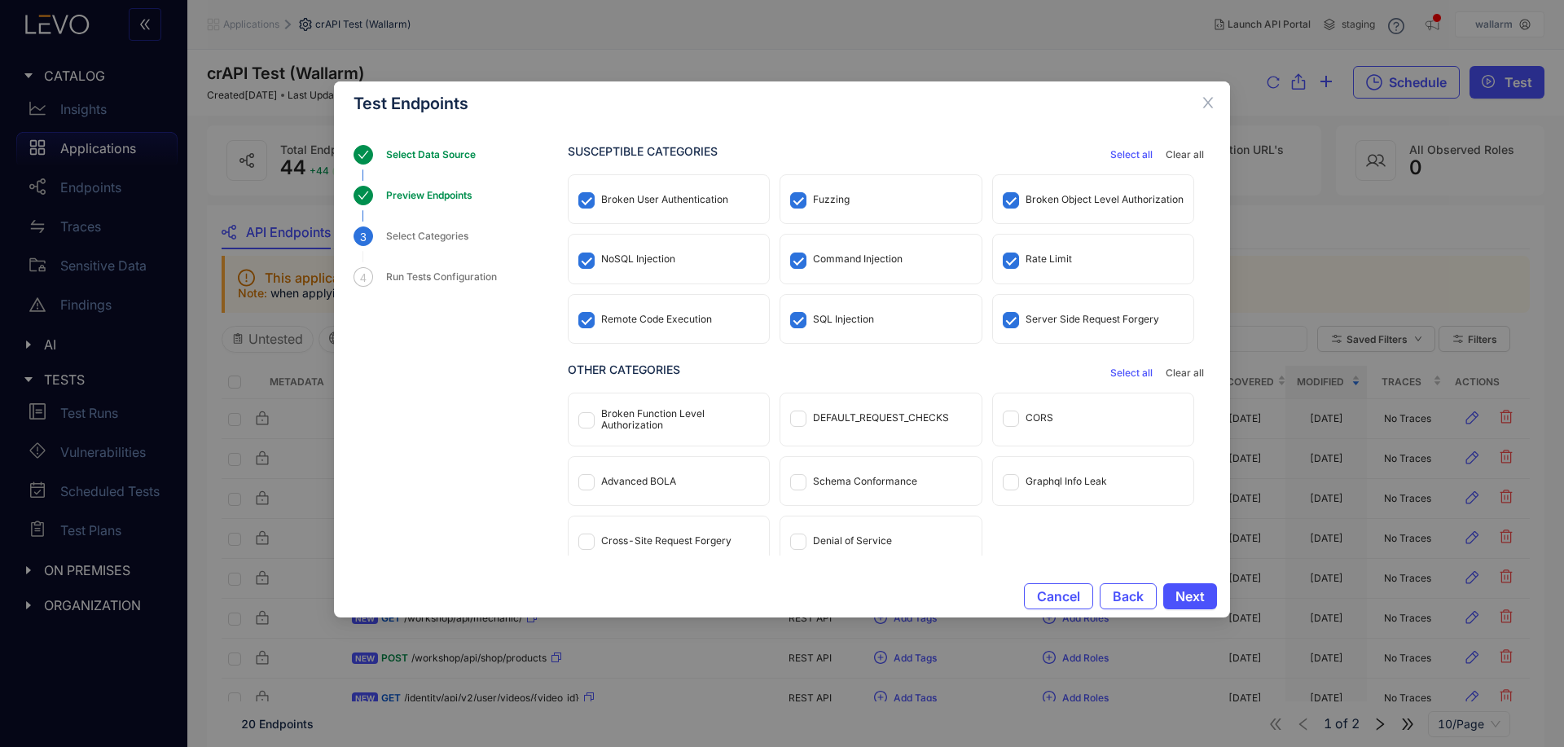
click at [421, 181] on div "Select Data Source" at bounding box center [477, 164] width 182 height 39
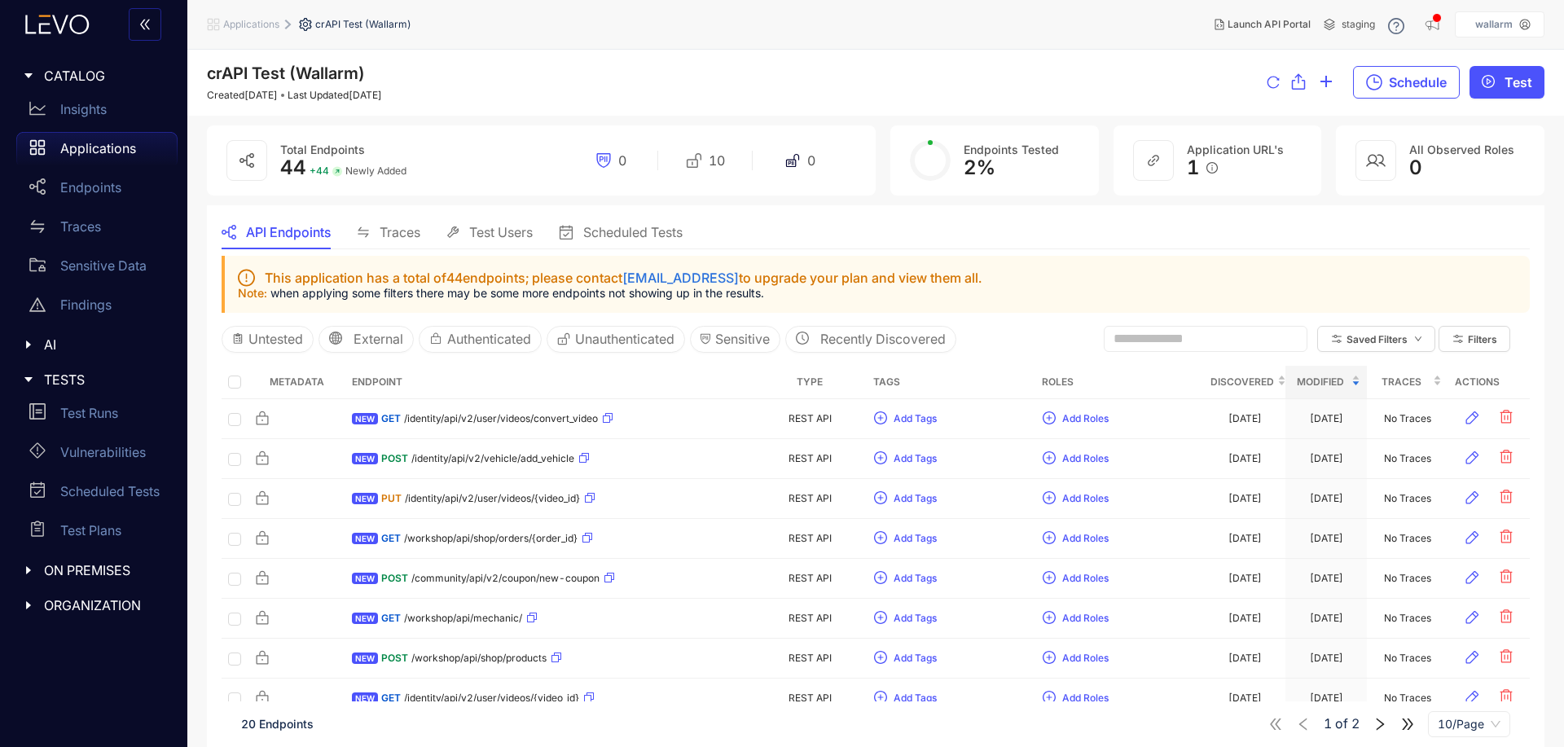
click at [475, 228] on span "Test Users" at bounding box center [501, 232] width 64 height 15
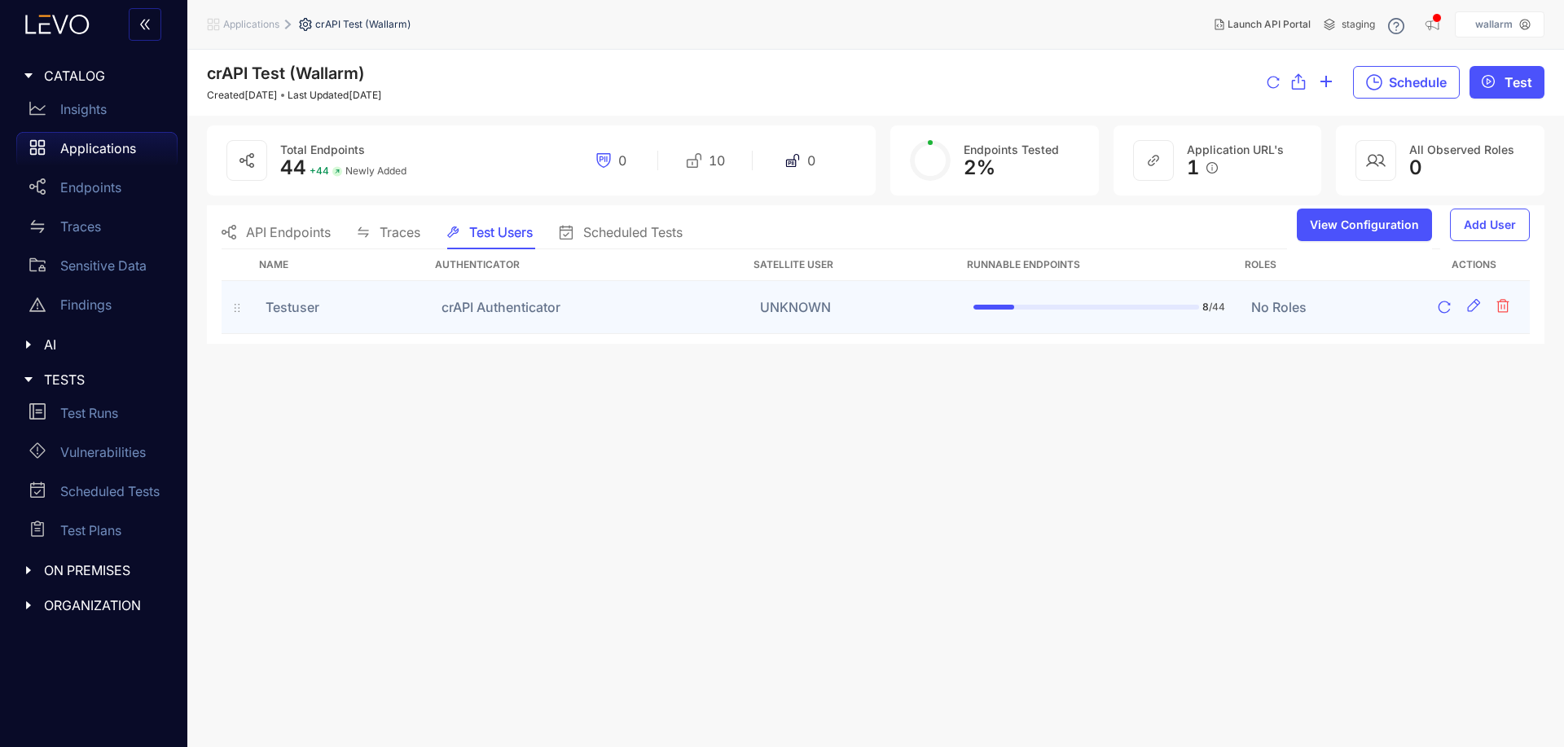
click at [626, 305] on td "crAPI Authenticator" at bounding box center [588, 307] width 319 height 53
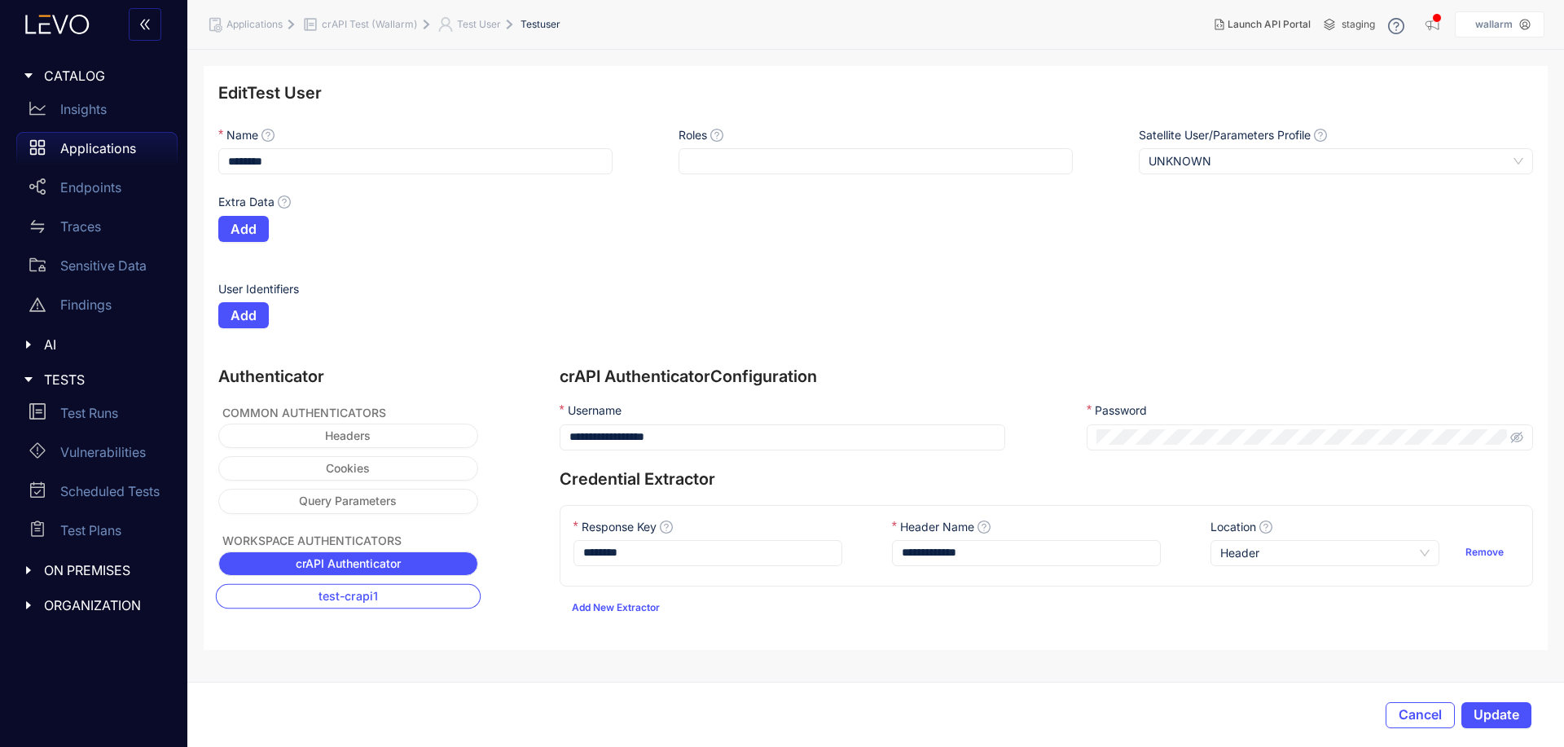
click at [353, 605] on button "test-crapi1" at bounding box center [348, 595] width 265 height 25
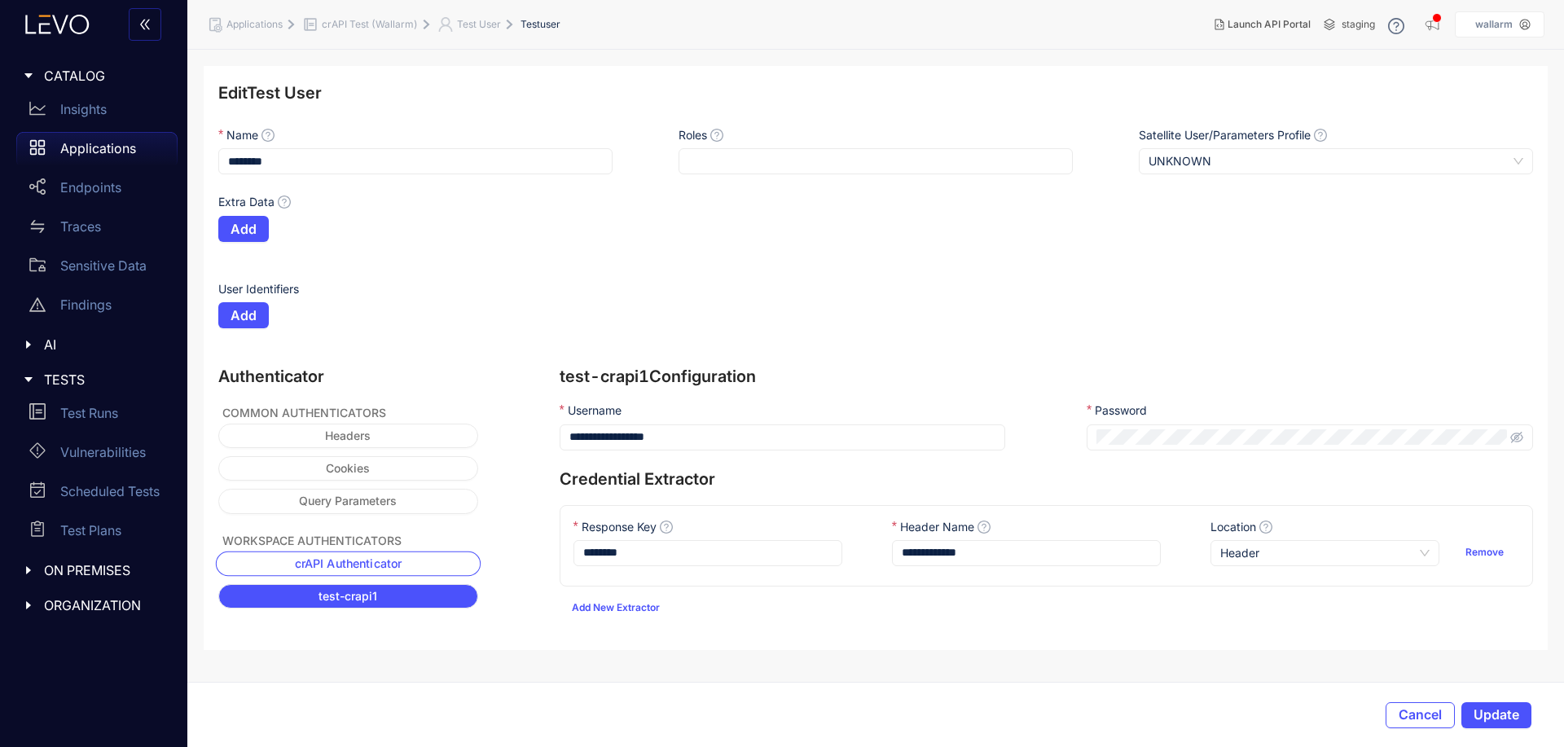
click at [363, 564] on span "crAPI Authenticator" at bounding box center [349, 562] width 108 height 13
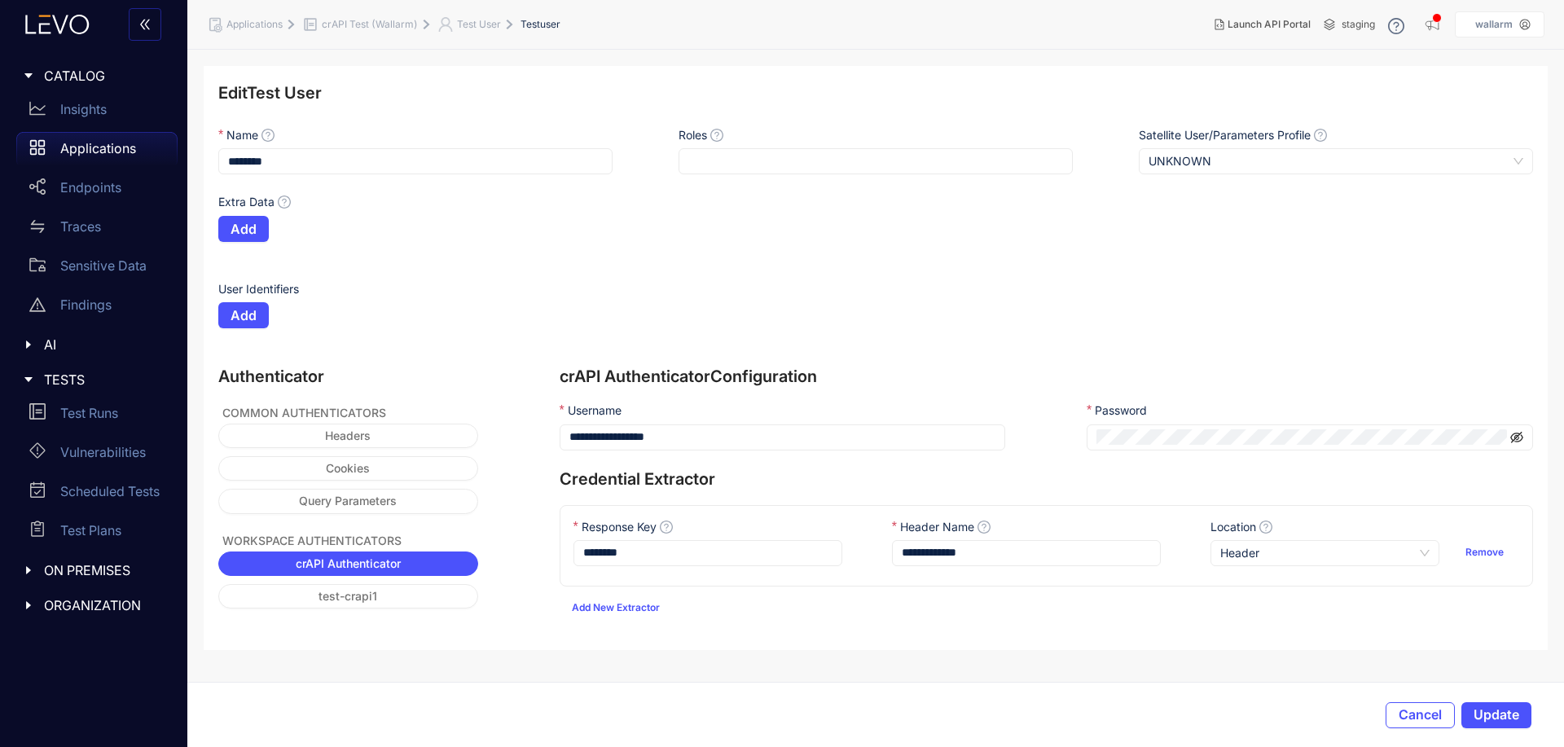
click at [1519, 433] on icon "eye-invisible" at bounding box center [1516, 437] width 13 height 13
drag, startPoint x: 713, startPoint y: 433, endPoint x: 372, endPoint y: 455, distance: 341.2
click at [367, 420] on div "**********" at bounding box center [875, 503] width 1315 height 273
click at [785, 435] on input "**********" at bounding box center [783, 437] width 446 height 26
click at [996, 435] on div "**********" at bounding box center [1047, 435] width 974 height 67
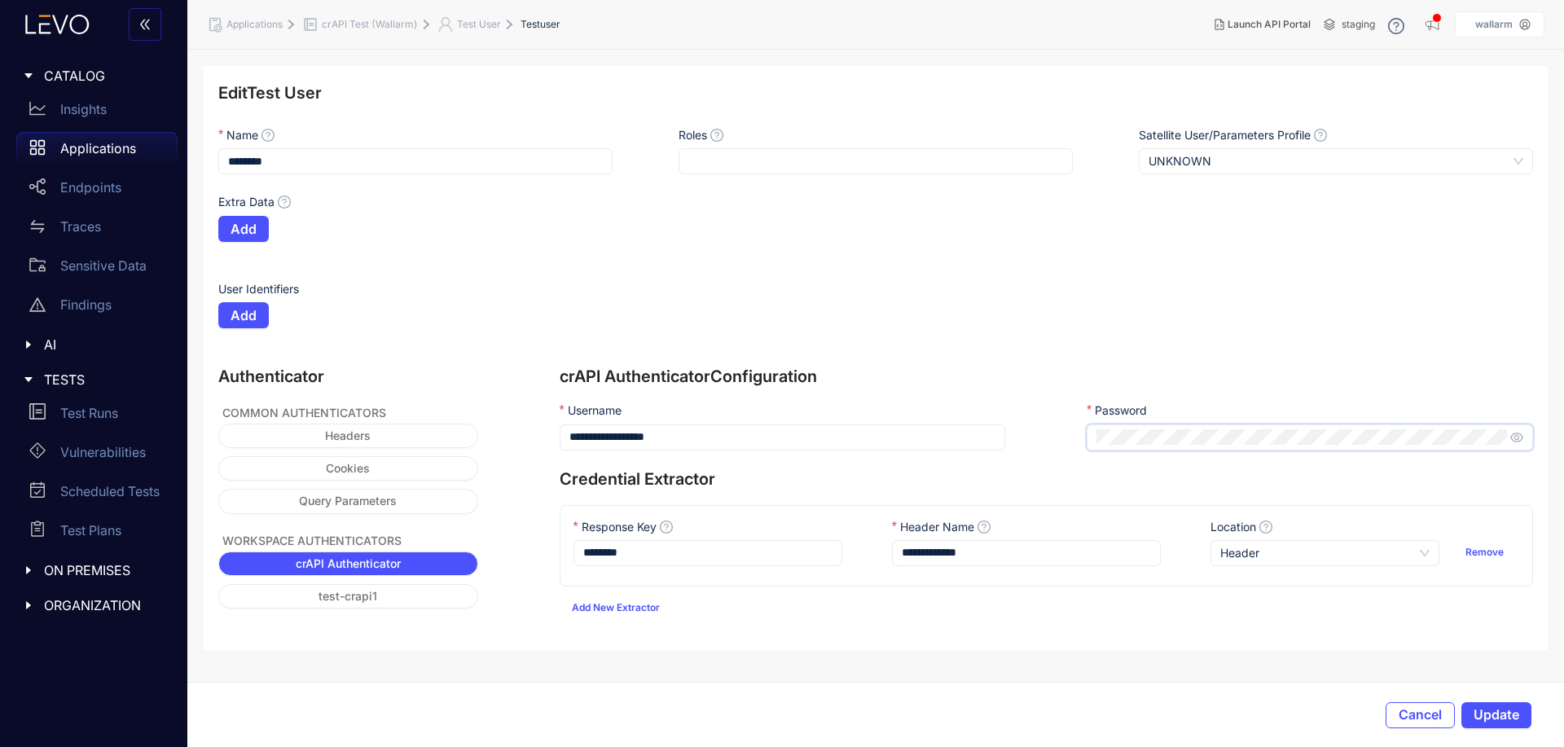
click at [803, 270] on div "Extra Data Add" at bounding box center [678, 237] width 921 height 86
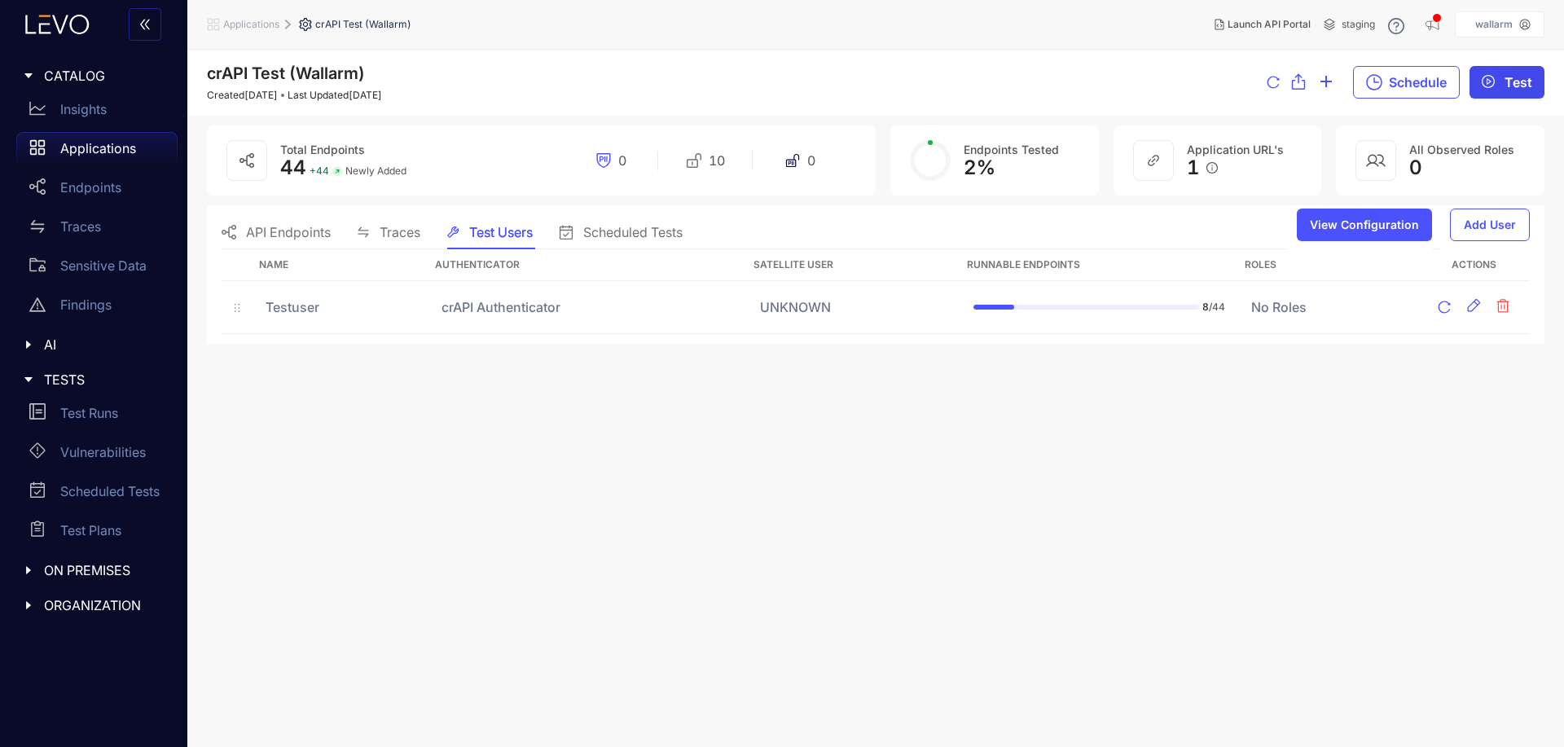
click at [1520, 77] on span "Test" at bounding box center [1519, 82] width 28 height 15
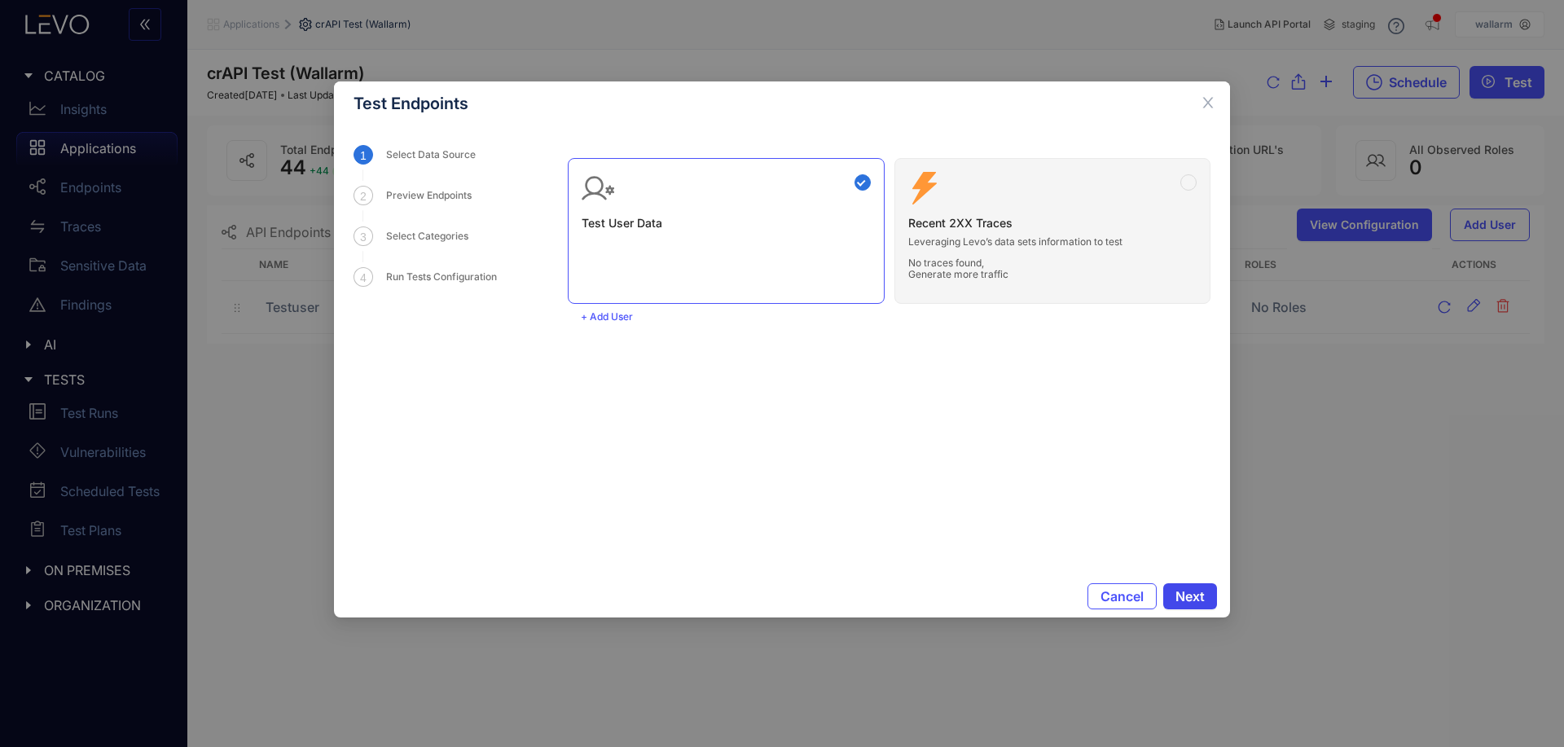
drag, startPoint x: 1203, startPoint y: 596, endPoint x: 939, endPoint y: 442, distance: 306.3
click at [939, 457] on div "Test Endpoints 1 Select Data Source 2 Preview Endpoints 3 Select Categories 4 R…" at bounding box center [782, 349] width 896 height 536
drag, startPoint x: 954, startPoint y: 425, endPoint x: 961, endPoint y: 410, distance: 17.1
click at [955, 424] on form "Test User Data Zero Config Recent 2XX Traces Leveraging Levo’s data sets inform…" at bounding box center [889, 350] width 643 height 411
click at [719, 201] on div "Test User Data" at bounding box center [726, 201] width 289 height 58
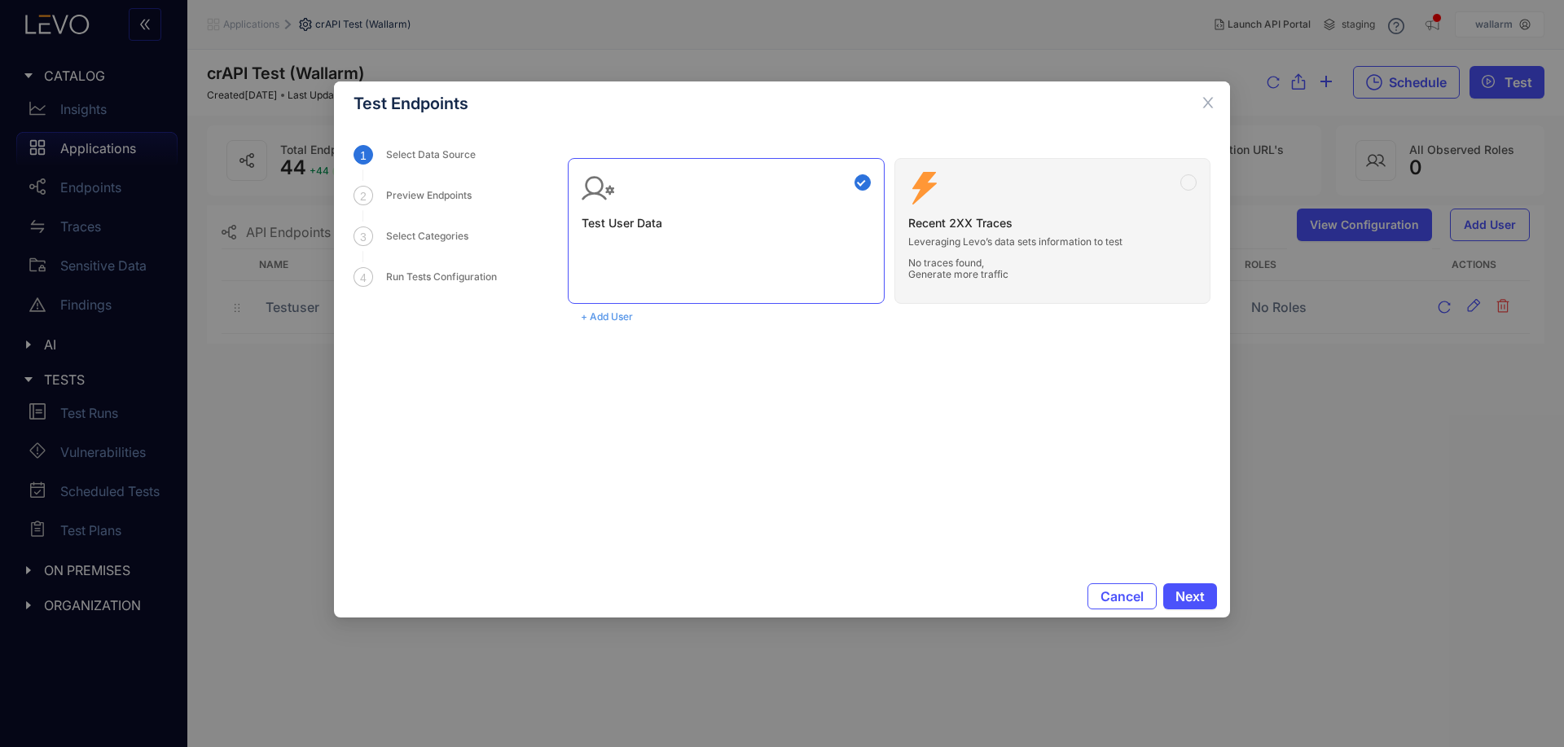
click at [601, 317] on span "+ Add User" at bounding box center [607, 316] width 52 height 11
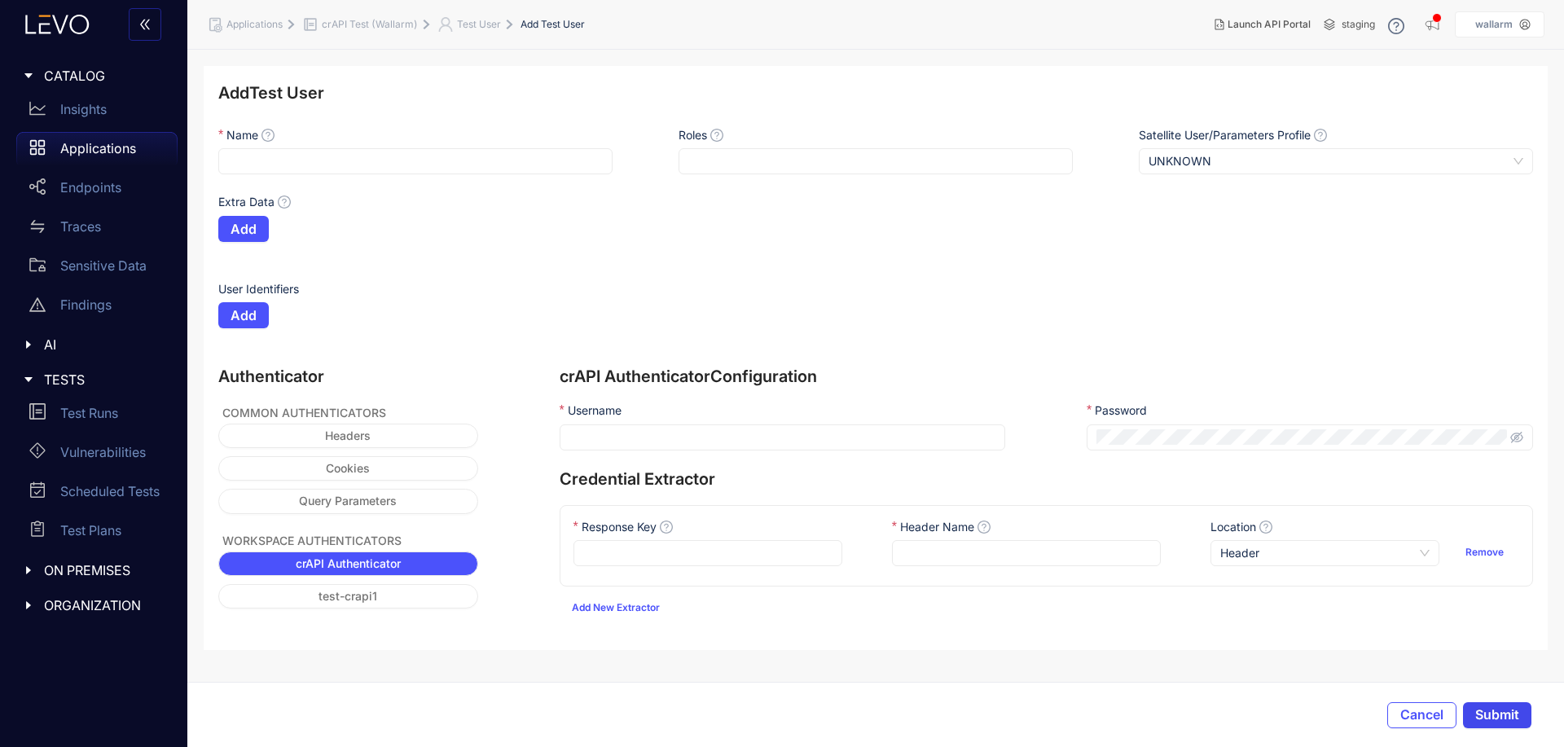
click at [1508, 711] on span "Submit" at bounding box center [1497, 714] width 44 height 15
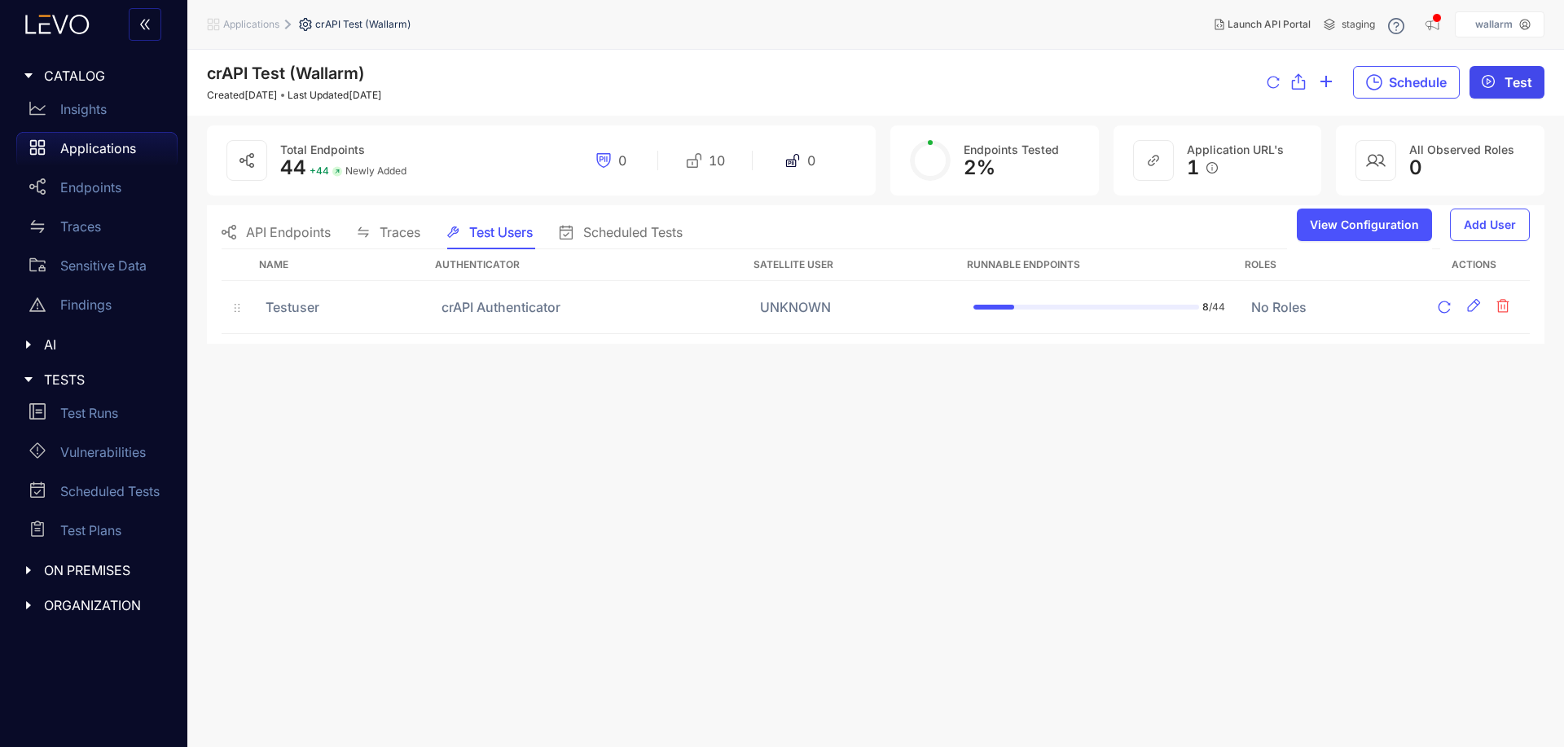
click at [1526, 72] on button "Test" at bounding box center [1507, 82] width 75 height 33
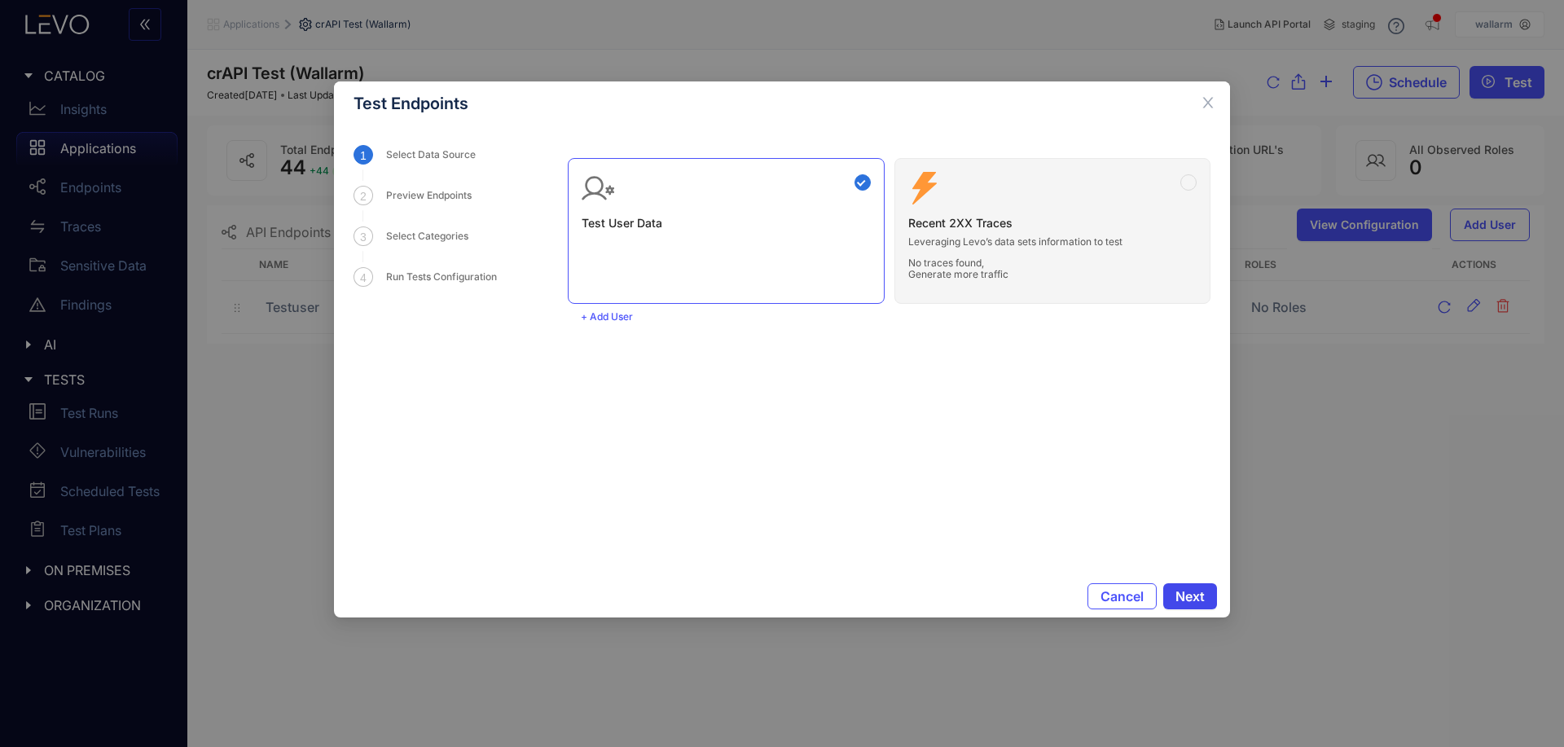
click at [1196, 589] on button "Next" at bounding box center [1190, 596] width 54 height 26
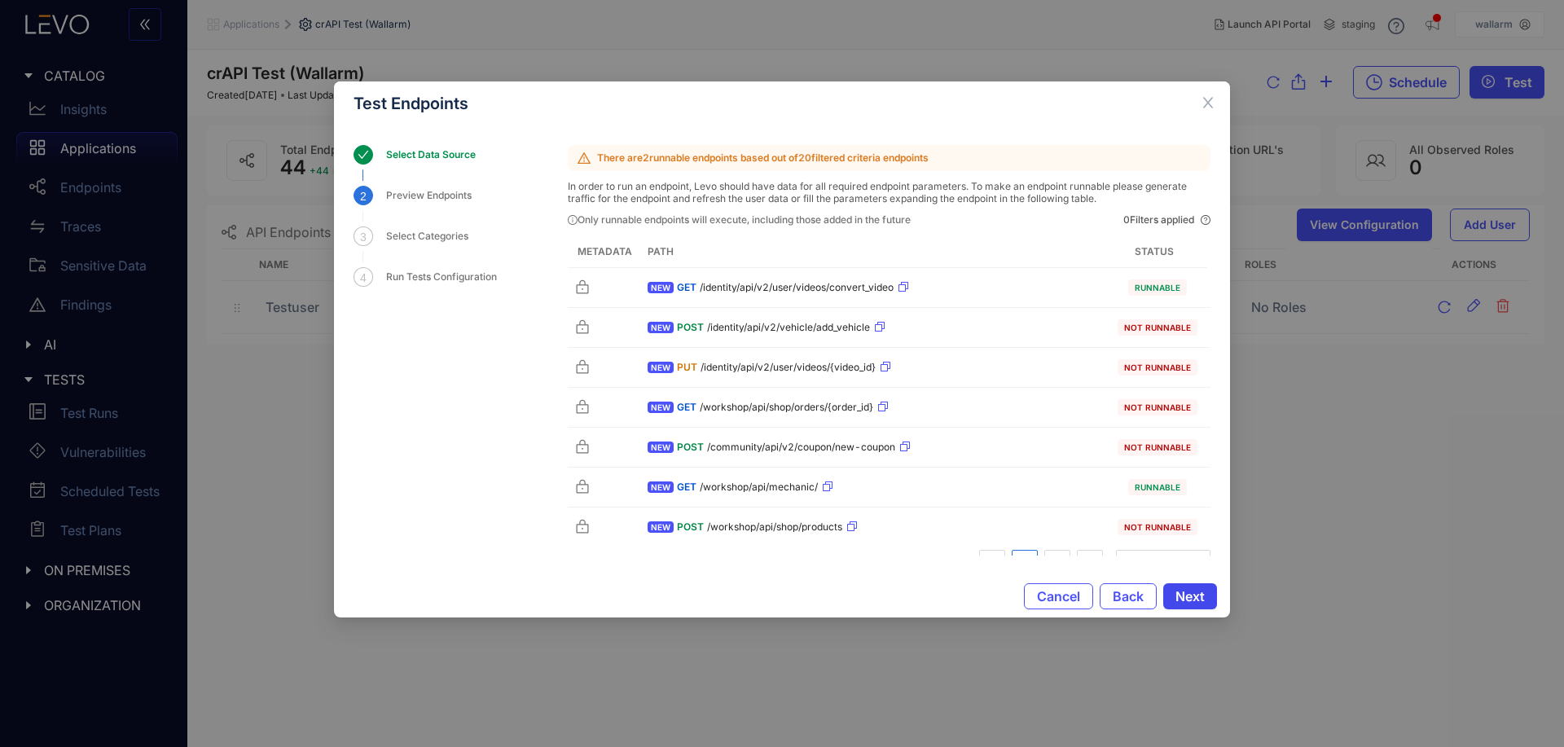
click at [1192, 600] on span "Next" at bounding box center [1190, 596] width 29 height 15
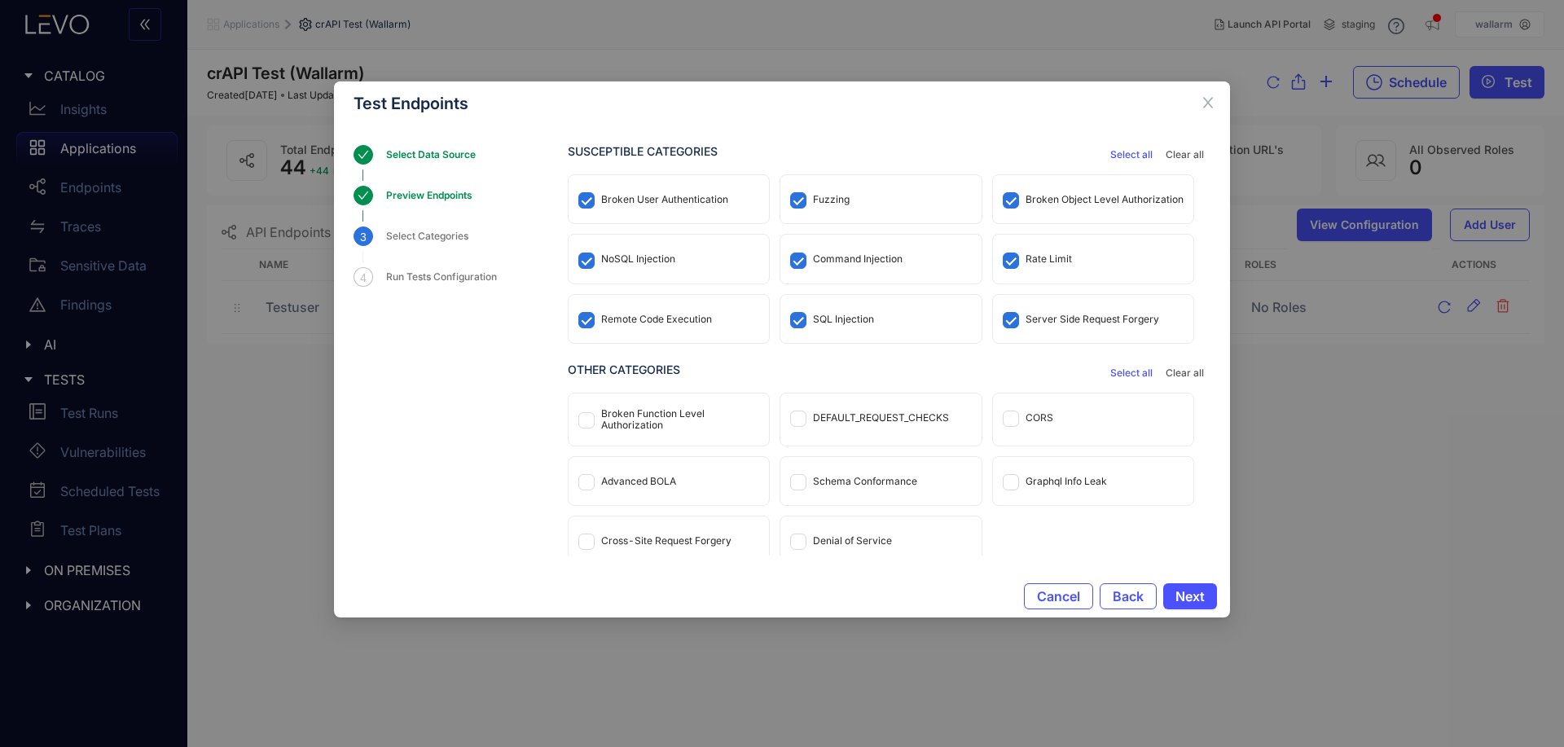
click at [1132, 371] on span "Select all" at bounding box center [1131, 372] width 42 height 11
click at [1194, 589] on span "Next" at bounding box center [1190, 596] width 29 height 15
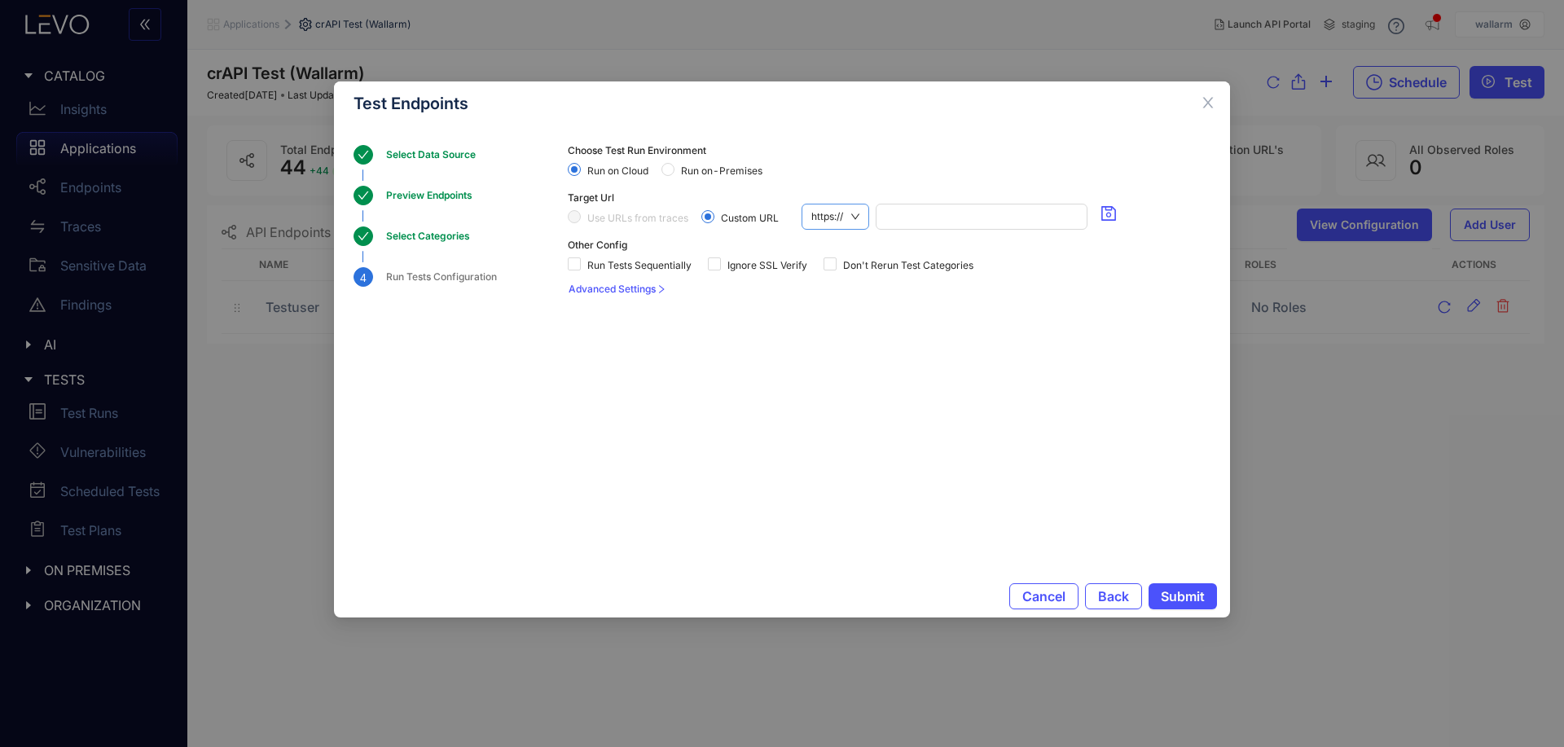
click at [838, 225] on span "https://" at bounding box center [835, 216] width 48 height 24
drag, startPoint x: 851, startPoint y: 272, endPoint x: 915, endPoint y: 233, distance: 74.6
click at [851, 272] on div "http://" at bounding box center [836, 272] width 50 height 18
click at [953, 215] on input "search" at bounding box center [979, 216] width 197 height 24
paste input "**********"
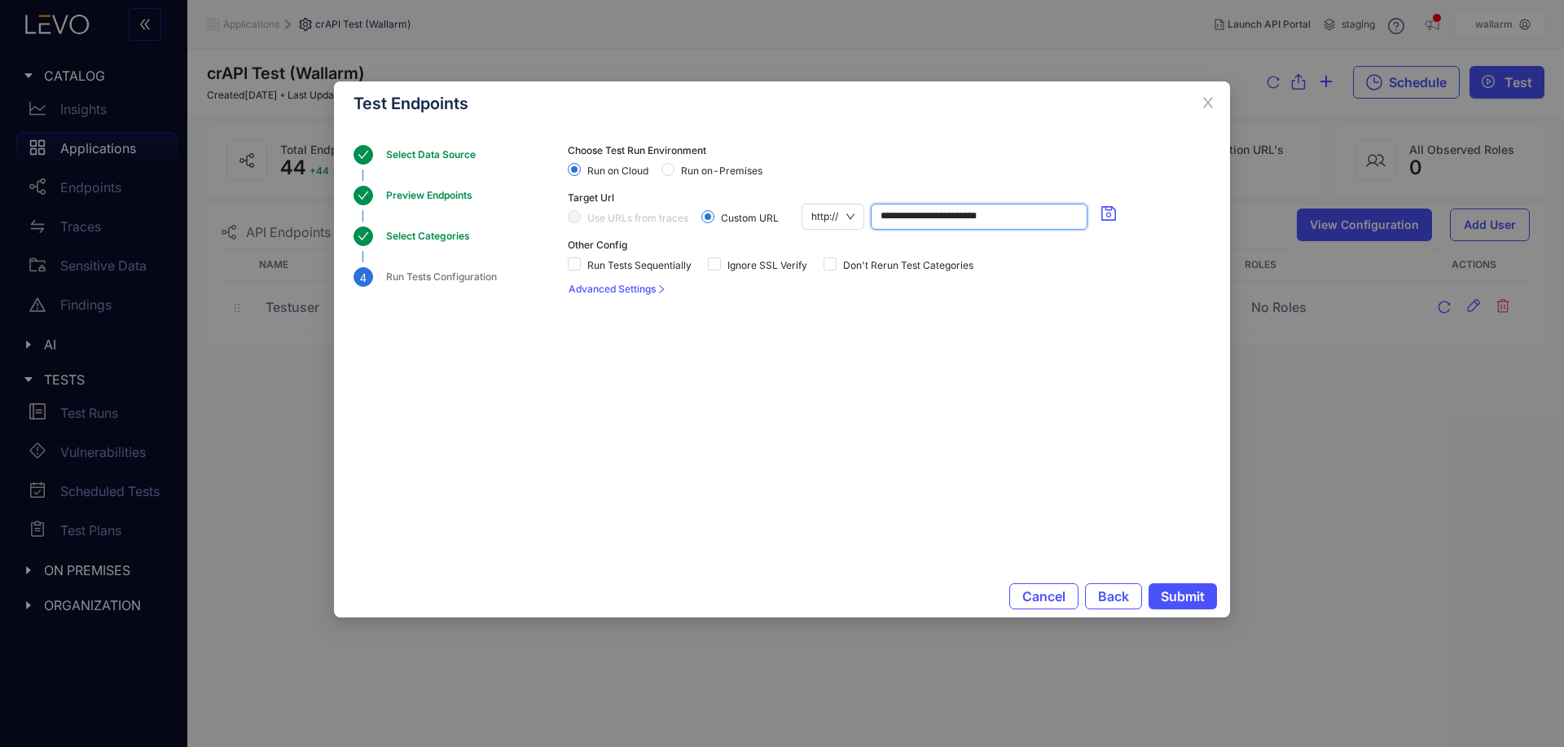
type input "**********"
click at [1072, 457] on section "**********" at bounding box center [889, 332] width 643 height 374
click at [1197, 600] on span "Submit" at bounding box center [1183, 596] width 44 height 15
click at [824, 225] on span "http://" at bounding box center [832, 216] width 43 height 24
click at [839, 248] on div "https://" at bounding box center [833, 246] width 44 height 18
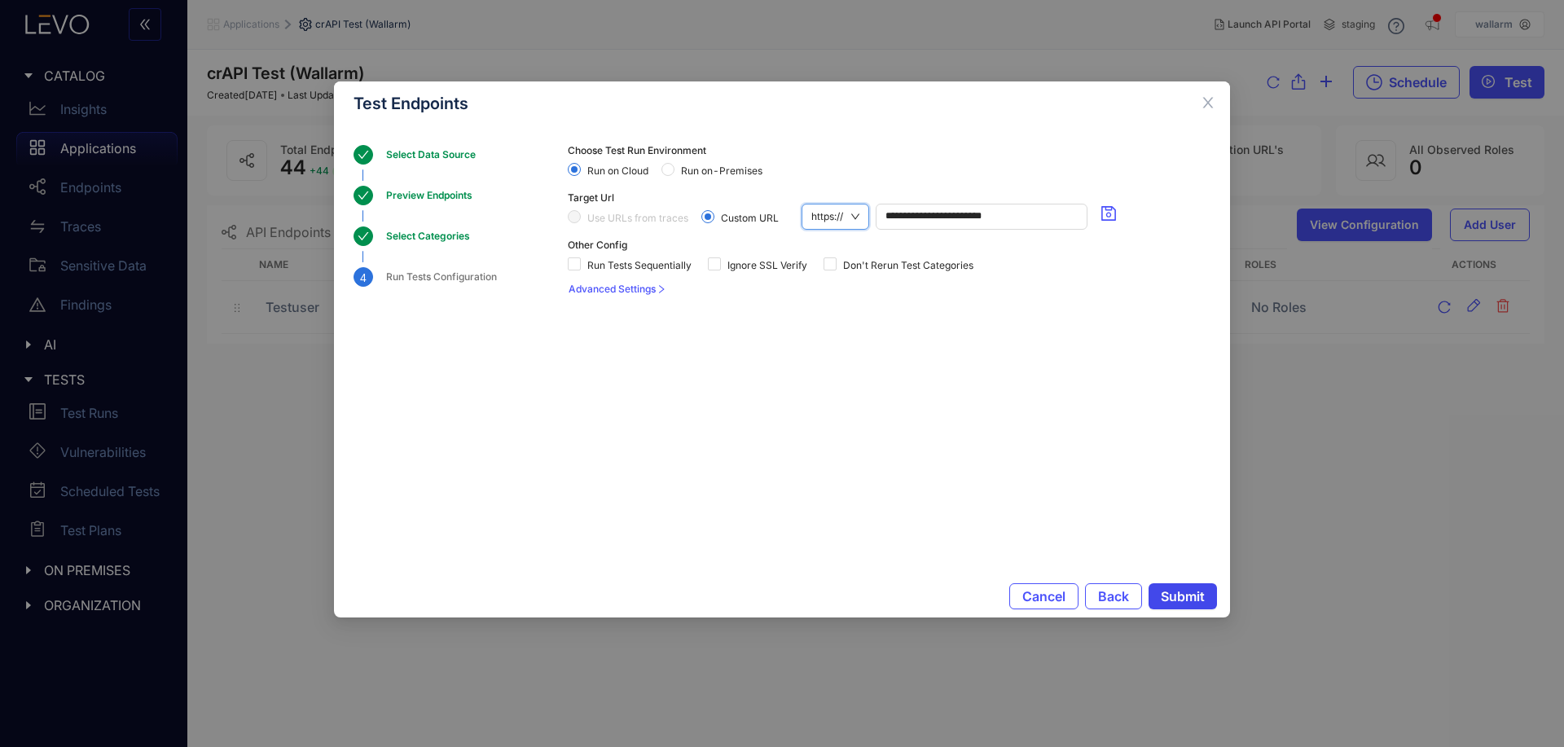
click at [1184, 595] on span "Submit" at bounding box center [1183, 596] width 44 height 15
click at [426, 275] on div "Run Tests Configuration" at bounding box center [446, 277] width 121 height 20
click at [341, 281] on div "**********" at bounding box center [782, 350] width 896 height 450
click at [357, 276] on div "4" at bounding box center [364, 277] width 20 height 20
click at [358, 276] on div "4" at bounding box center [364, 277] width 20 height 20
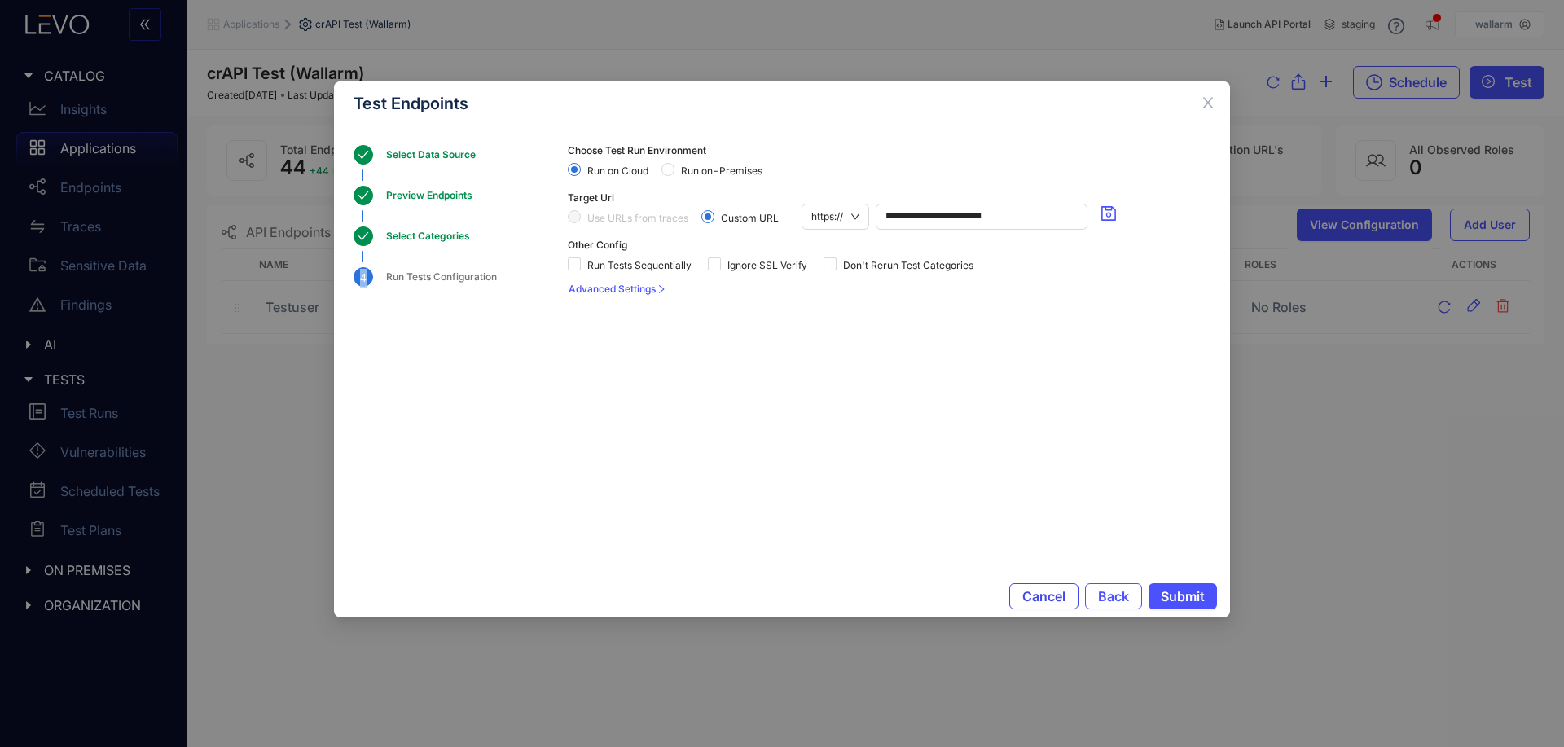
click at [1066, 590] on button "Cancel" at bounding box center [1043, 596] width 69 height 26
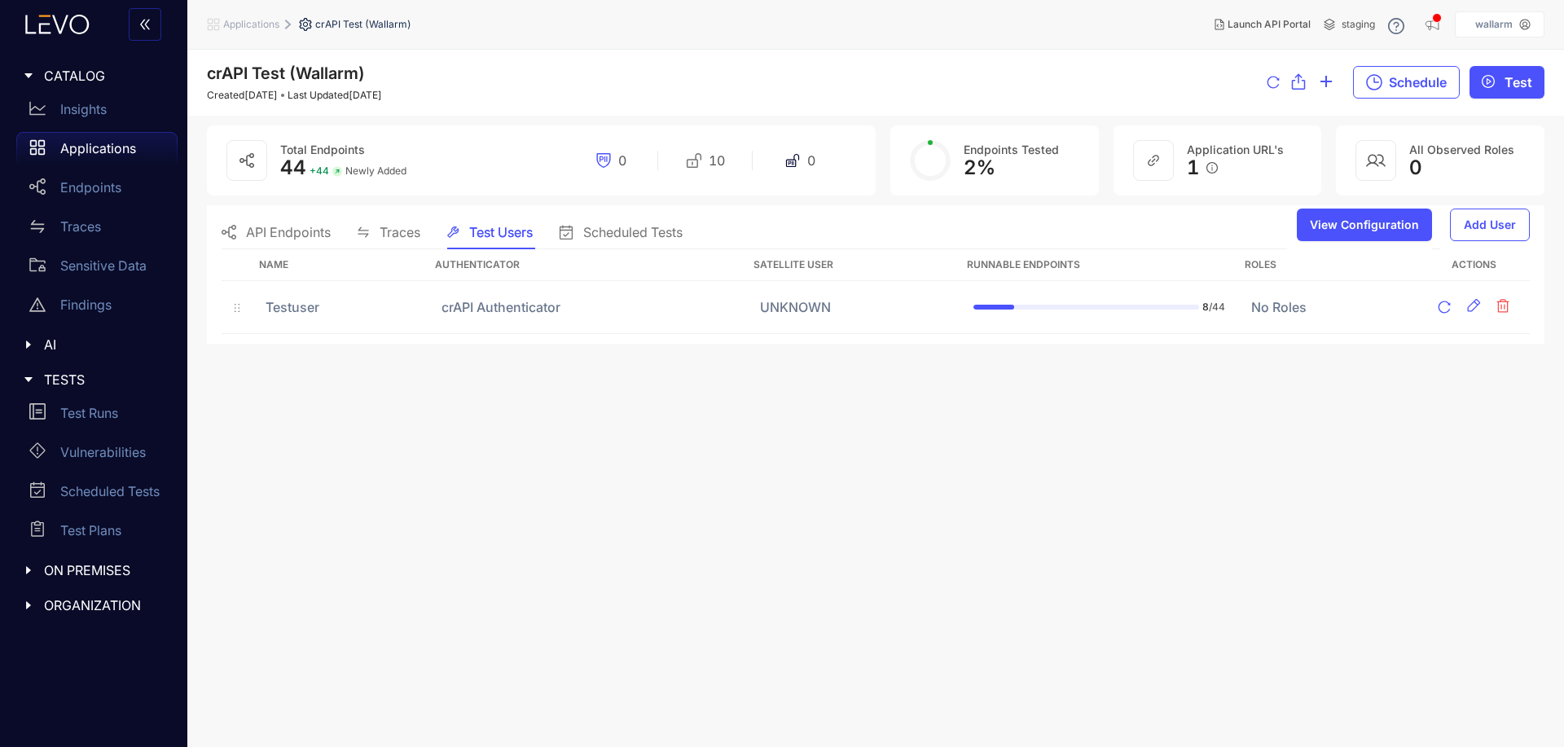
click at [1066, 597] on main "crAPI Test (Wallarm) Created [DATE] Last Updated [DATE] Schedule Test Total End…" at bounding box center [875, 398] width 1377 height 697
click at [1072, 486] on main "crAPI Test (Wallarm) Created [DATE] Last Updated [DATE] Schedule Test Total End…" at bounding box center [875, 398] width 1377 height 697
click at [473, 230] on span "Test Users" at bounding box center [501, 232] width 64 height 15
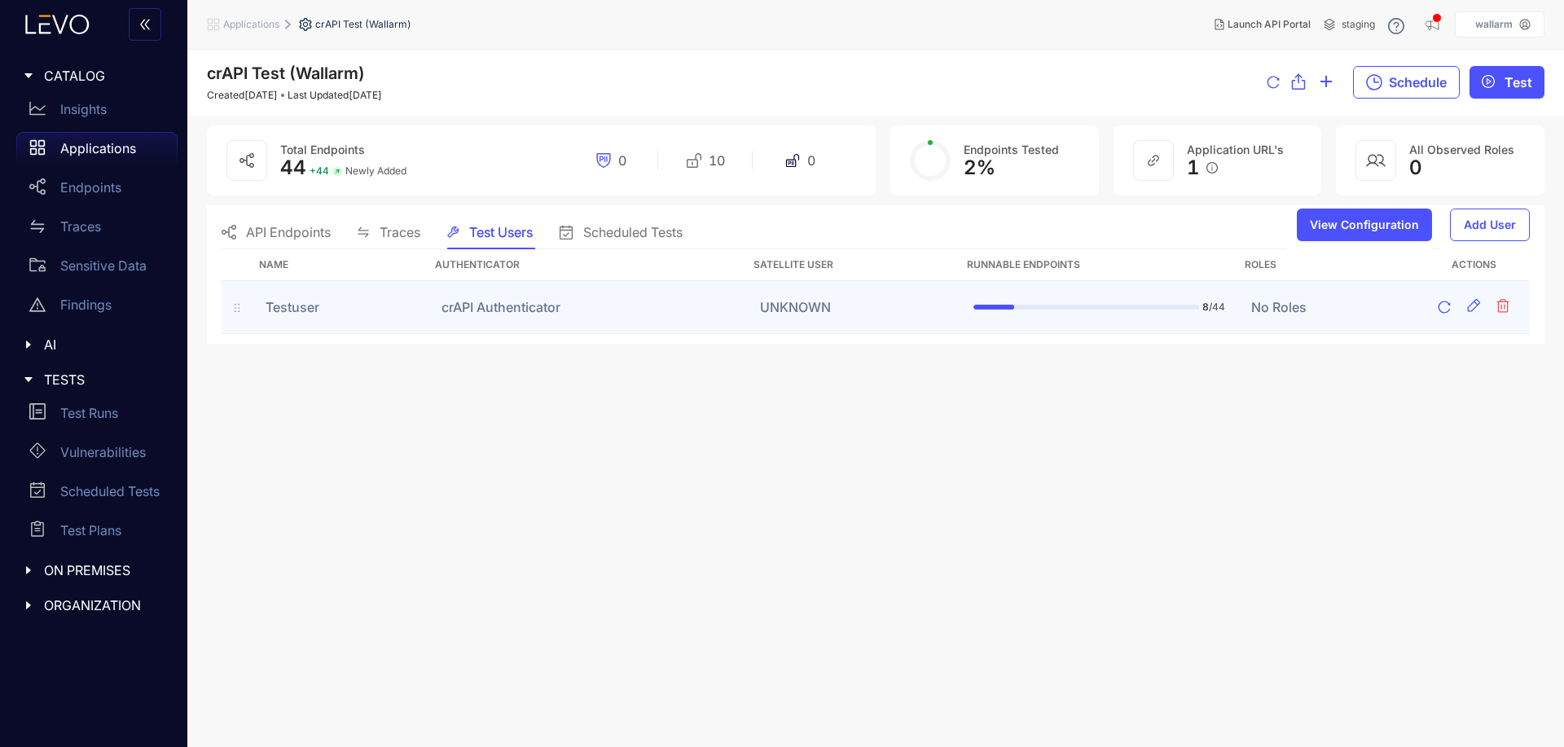
click at [487, 303] on td "crAPI Authenticator" at bounding box center [588, 307] width 319 height 53
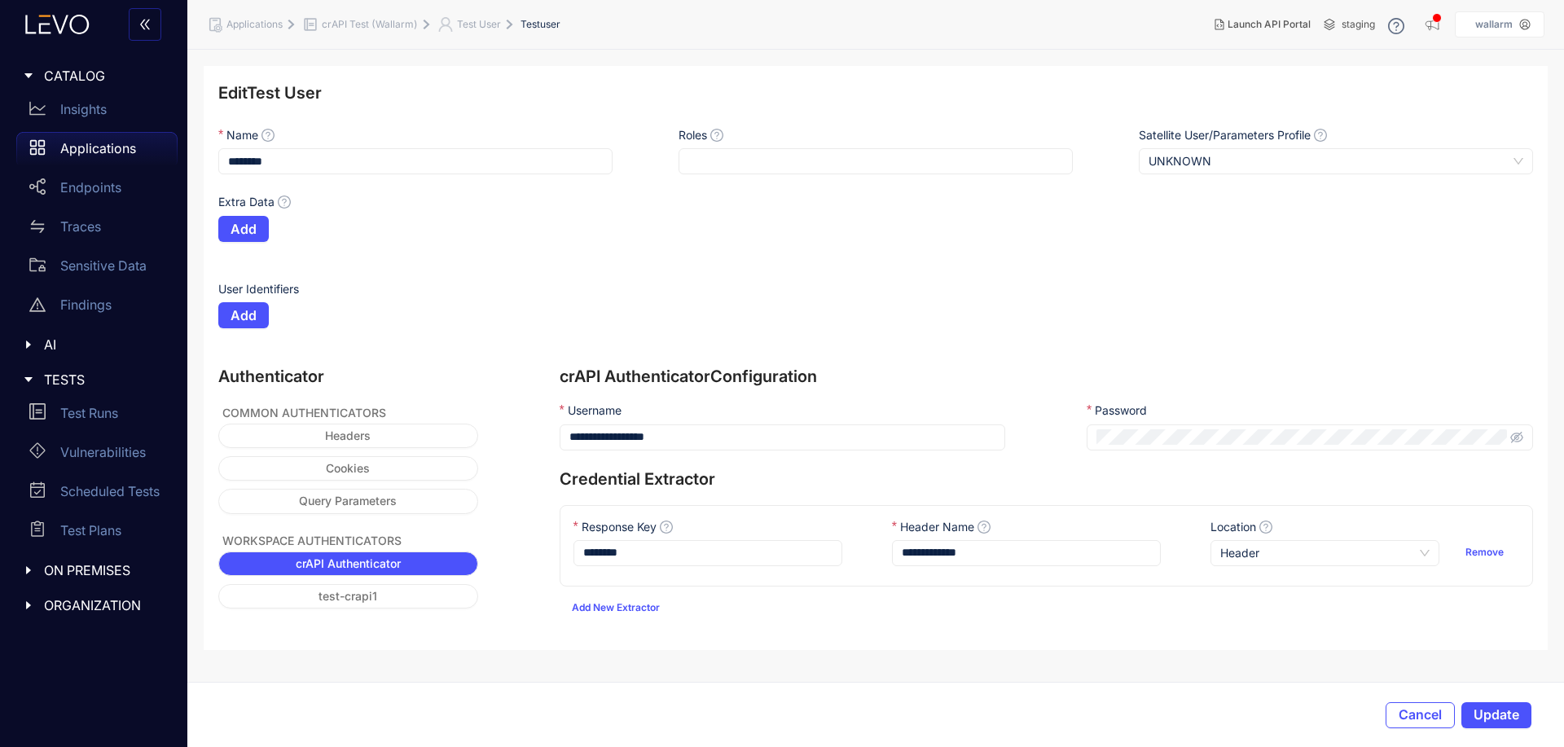
click at [1510, 442] on span at bounding box center [1310, 437] width 446 height 26
click at [1517, 436] on icon "eye-invisible" at bounding box center [1516, 437] width 13 height 13
click at [706, 429] on input "**********" at bounding box center [783, 437] width 446 height 26
click at [1425, 714] on span "Cancel" at bounding box center [1420, 714] width 43 height 15
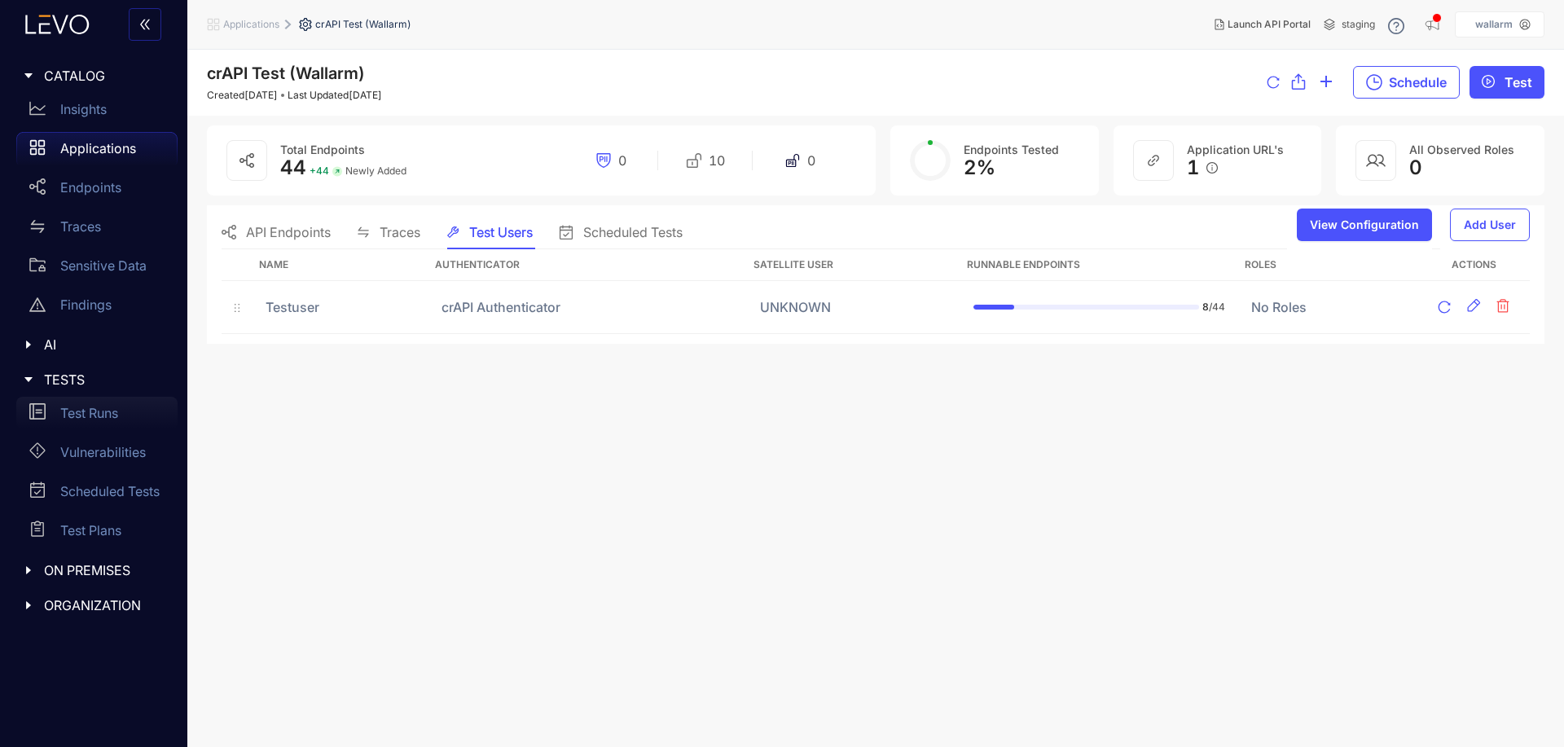
click at [73, 414] on p "Test Runs" at bounding box center [89, 413] width 58 height 15
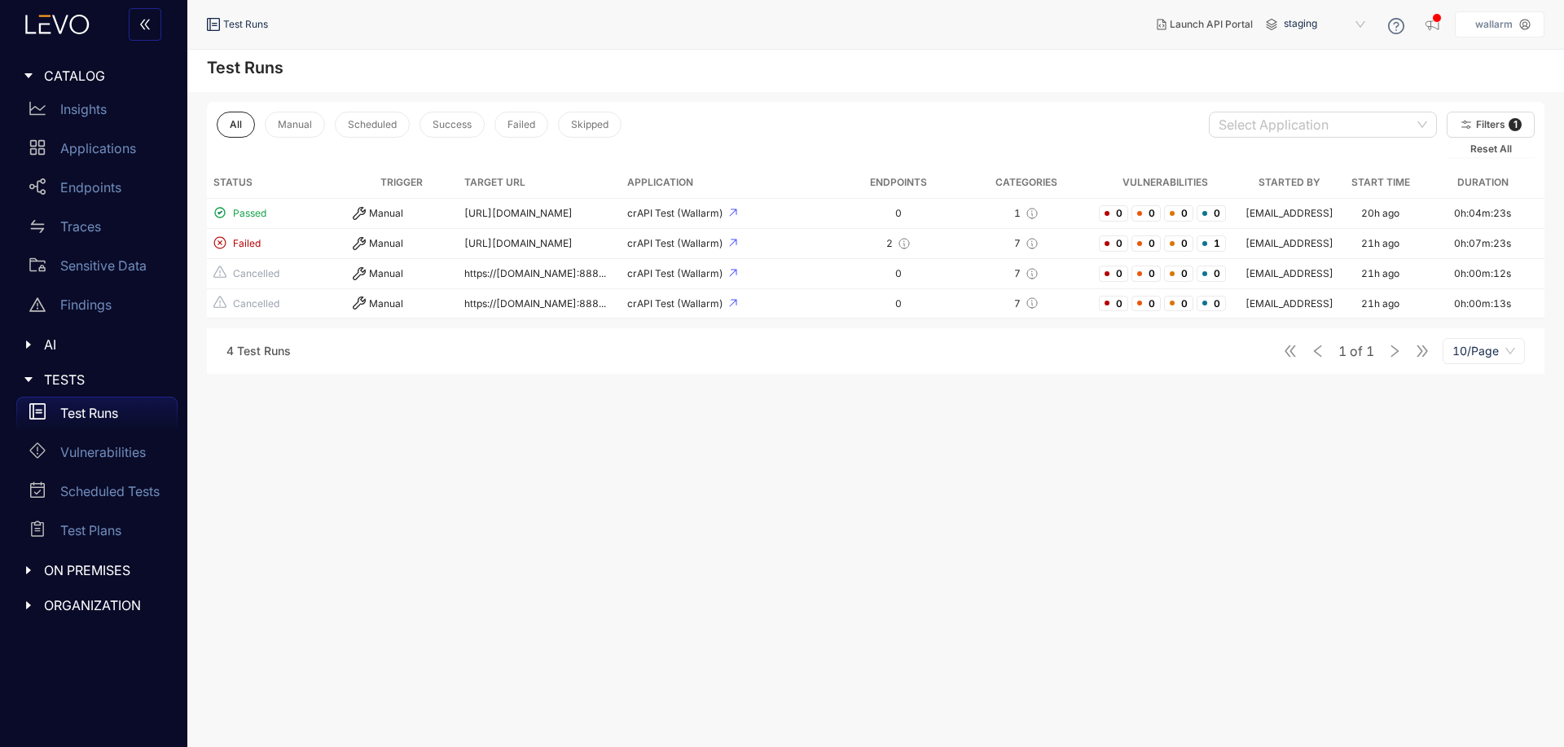
click at [645, 433] on main "Test Runs All Manual Scheduled Success Failed Skipped Select Application Filter…" at bounding box center [875, 398] width 1377 height 697
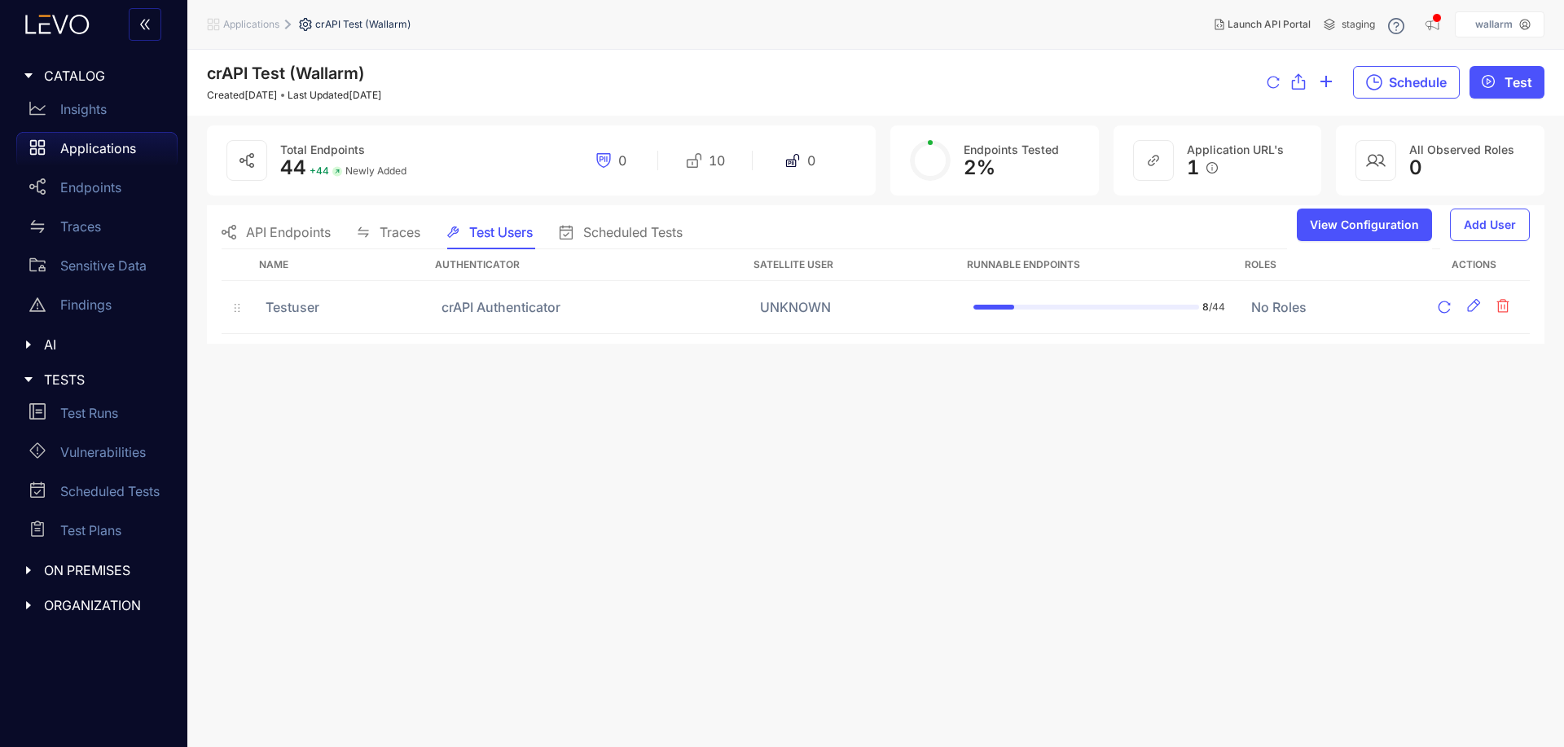
click at [957, 432] on main "crAPI Test (Wallarm) Created [DATE] Last Updated [DATE] Schedule Test Total End…" at bounding box center [875, 398] width 1377 height 697
click at [289, 226] on span "API Endpoints" at bounding box center [288, 232] width 85 height 15
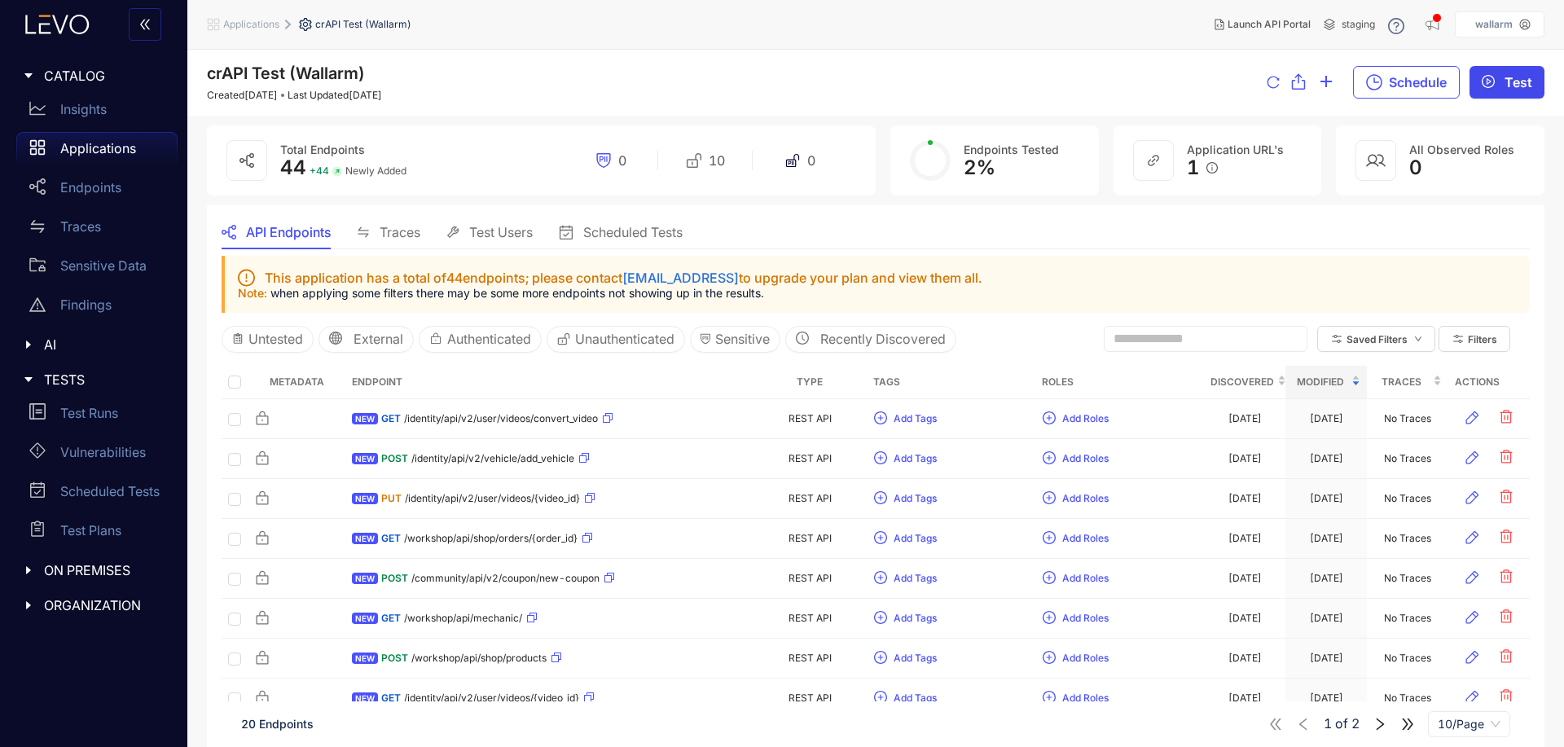
click at [1510, 83] on span "Test" at bounding box center [1519, 82] width 28 height 15
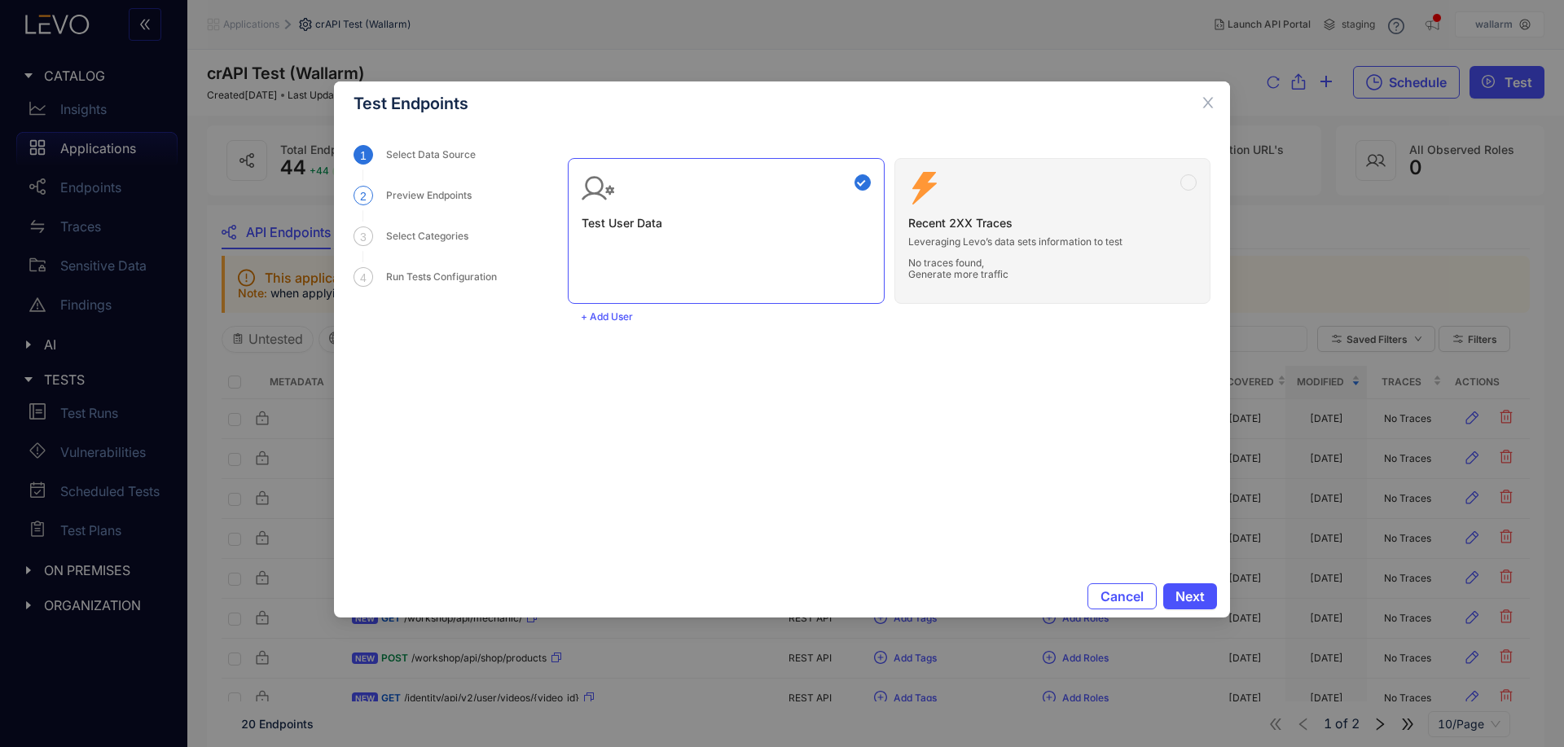
click at [449, 191] on div "Preview Endpoints" at bounding box center [433, 196] width 95 height 20
